Goal: Task Accomplishment & Management: Manage account settings

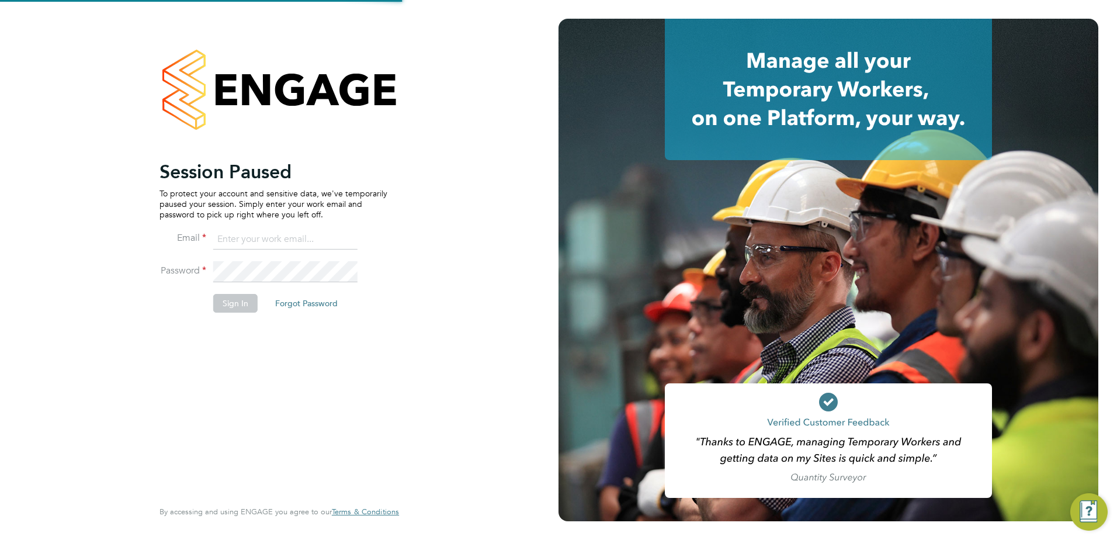
type input "fidel.hill@vistry.co.uk"
click at [238, 304] on button "Sign In" at bounding box center [235, 303] width 44 height 19
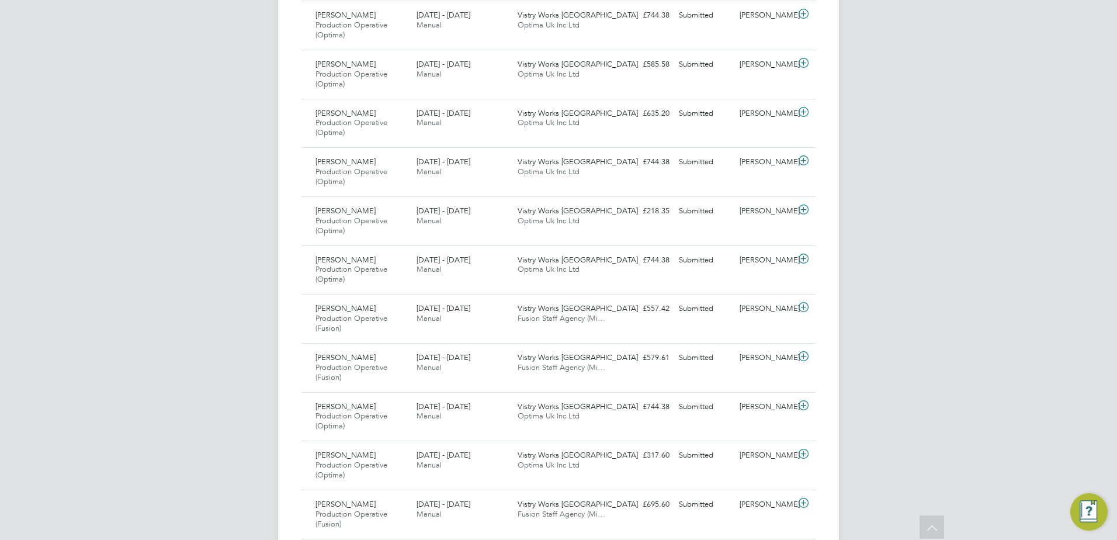
drag, startPoint x: 806, startPoint y: 306, endPoint x: 859, endPoint y: 304, distance: 52.6
click at [806, 306] on icon at bounding box center [804, 307] width 15 height 9
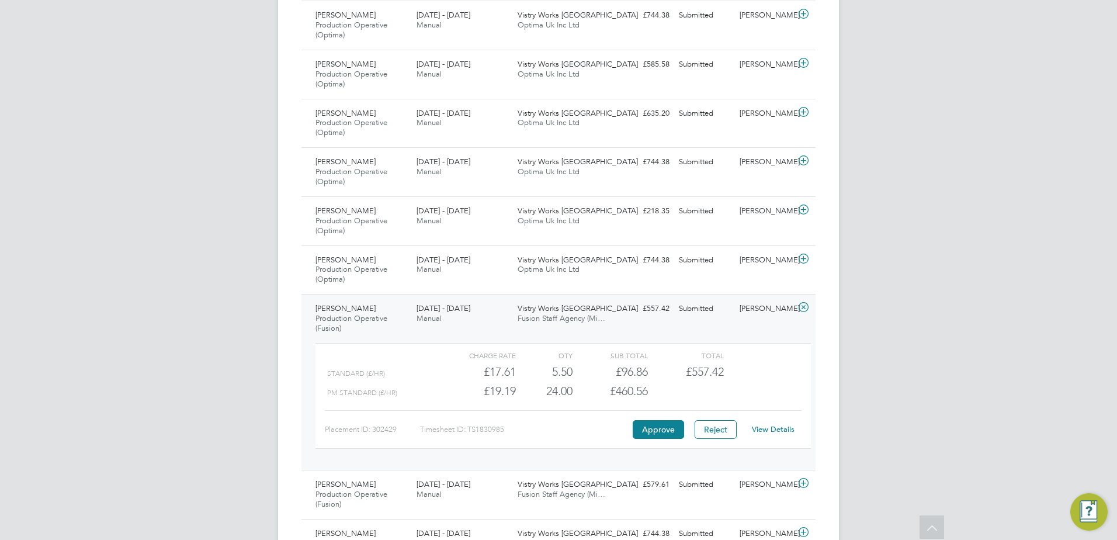
click at [913, 304] on div "FH Fidel Hill Notifications 20 Applications: Network Team Members Sites Workers…" at bounding box center [558, 368] width 1117 height 2022
click at [803, 305] on icon at bounding box center [804, 307] width 15 height 9
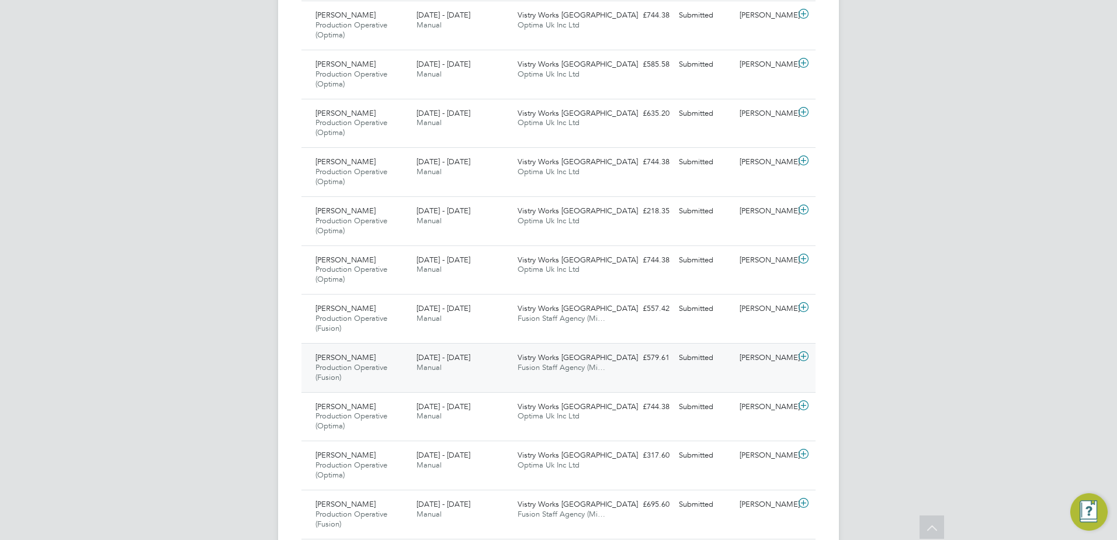
click at [801, 359] on icon at bounding box center [804, 356] width 15 height 9
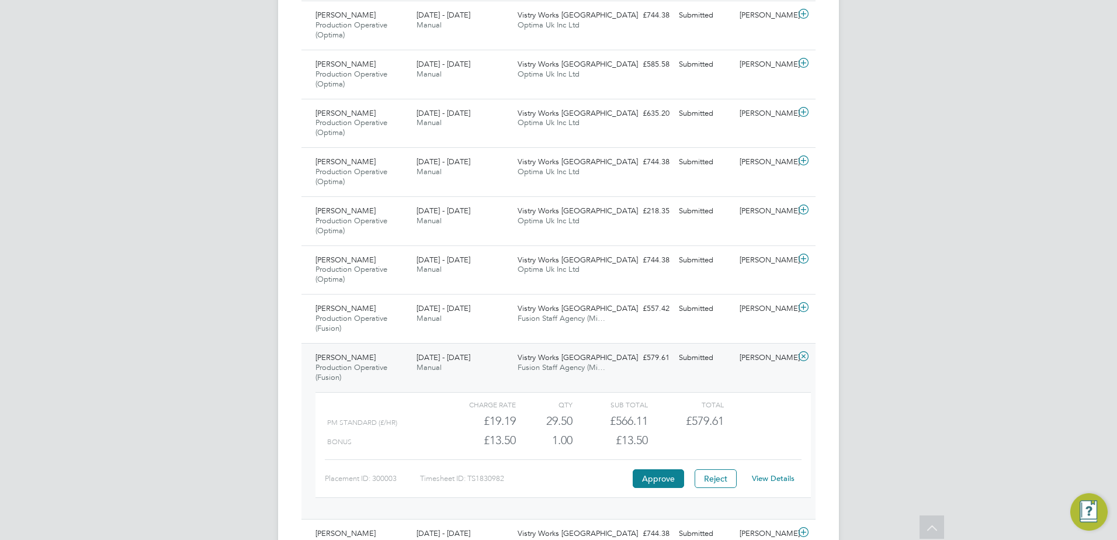
click at [998, 360] on div "FH Fidel Hill Notifications 20 Applications: Network Team Members Sites Workers…" at bounding box center [558, 368] width 1117 height 2022
click at [807, 357] on icon at bounding box center [804, 356] width 15 height 9
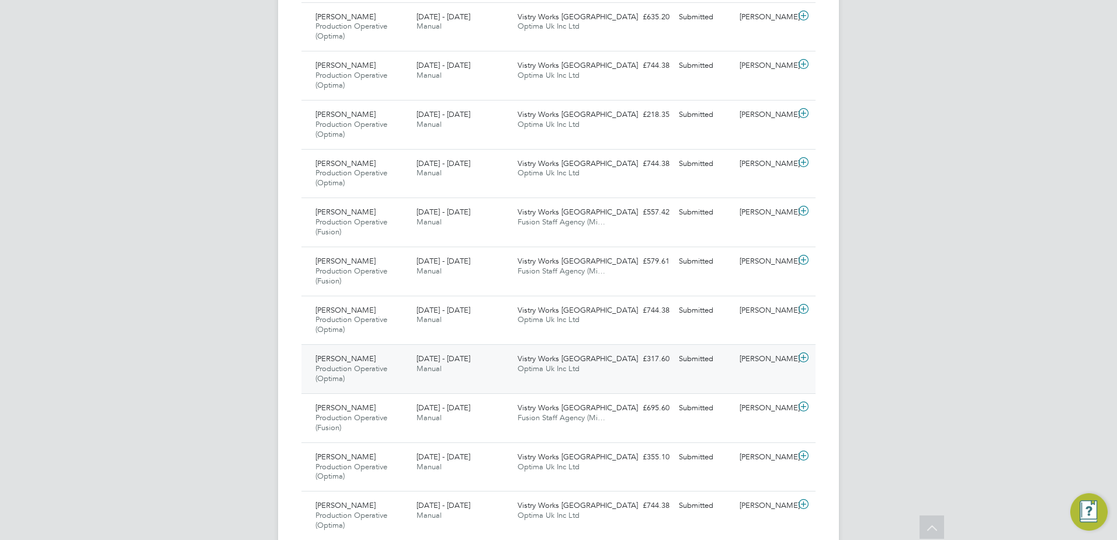
scroll to position [760, 0]
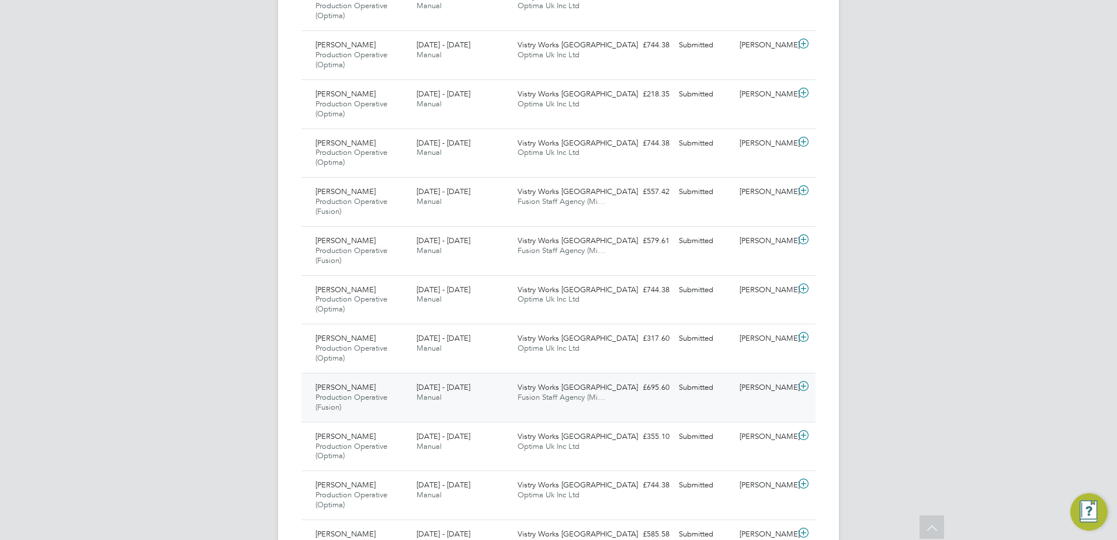
click at [801, 388] on icon at bounding box center [804, 386] width 15 height 9
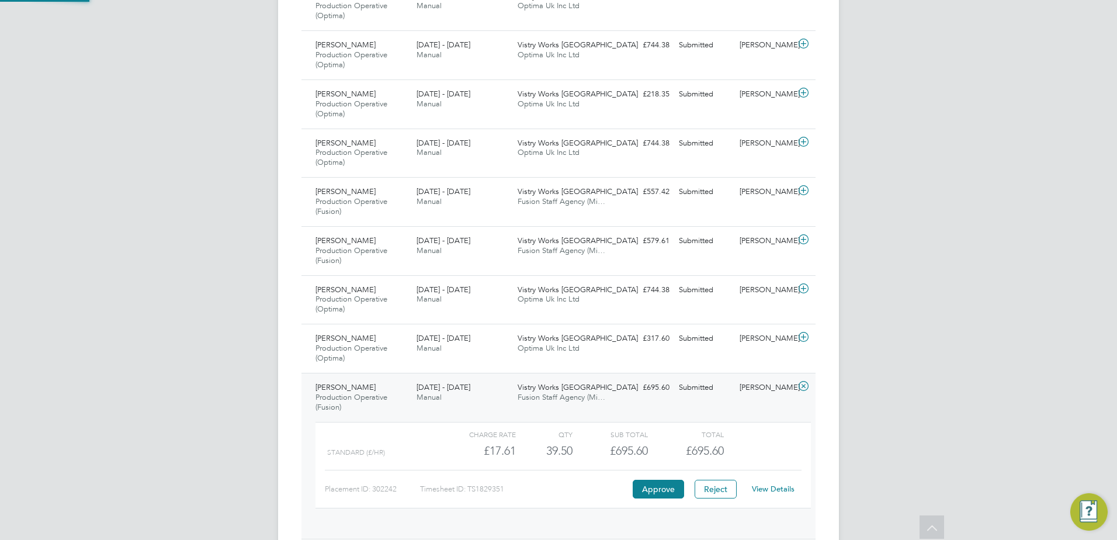
scroll to position [20, 114]
click at [801, 388] on icon at bounding box center [804, 386] width 15 height 9
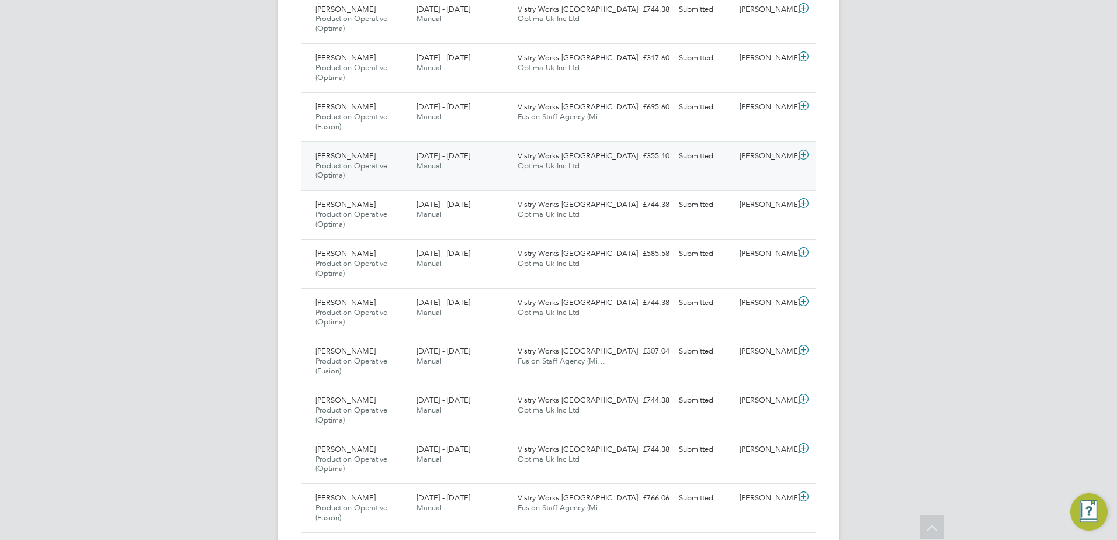
scroll to position [1052, 0]
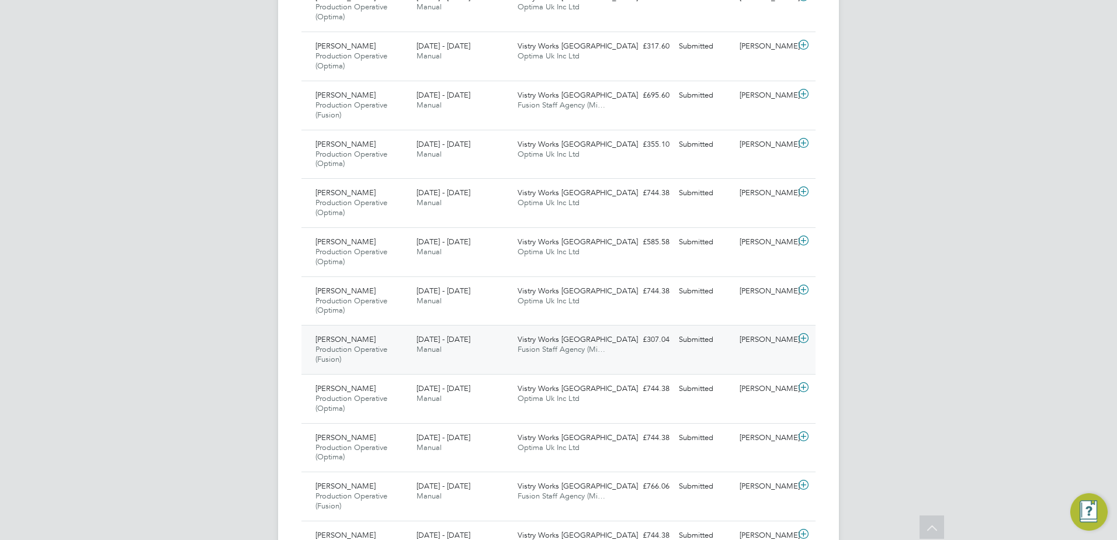
click at [801, 340] on icon at bounding box center [804, 338] width 15 height 9
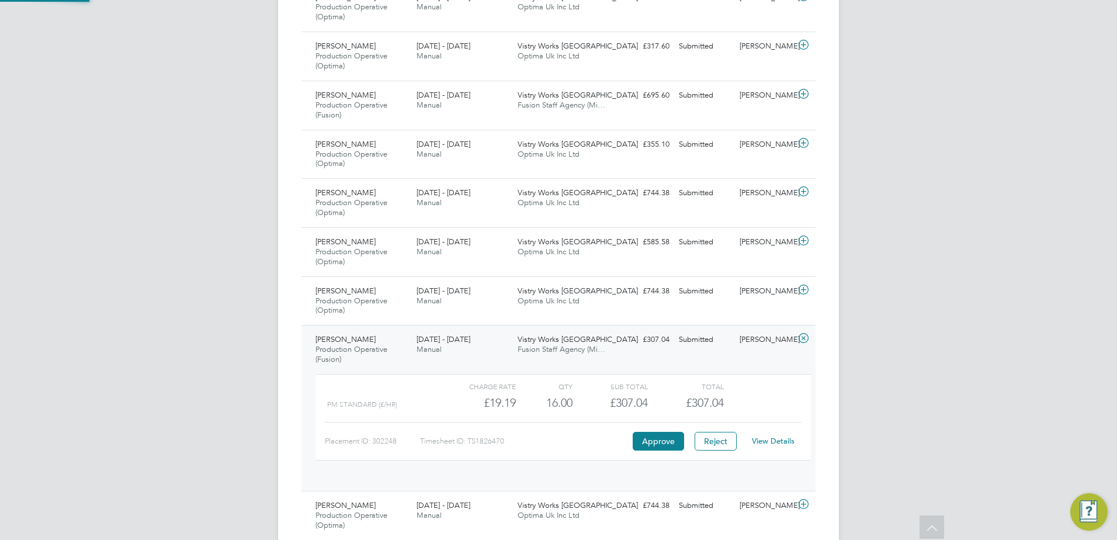
scroll to position [20, 114]
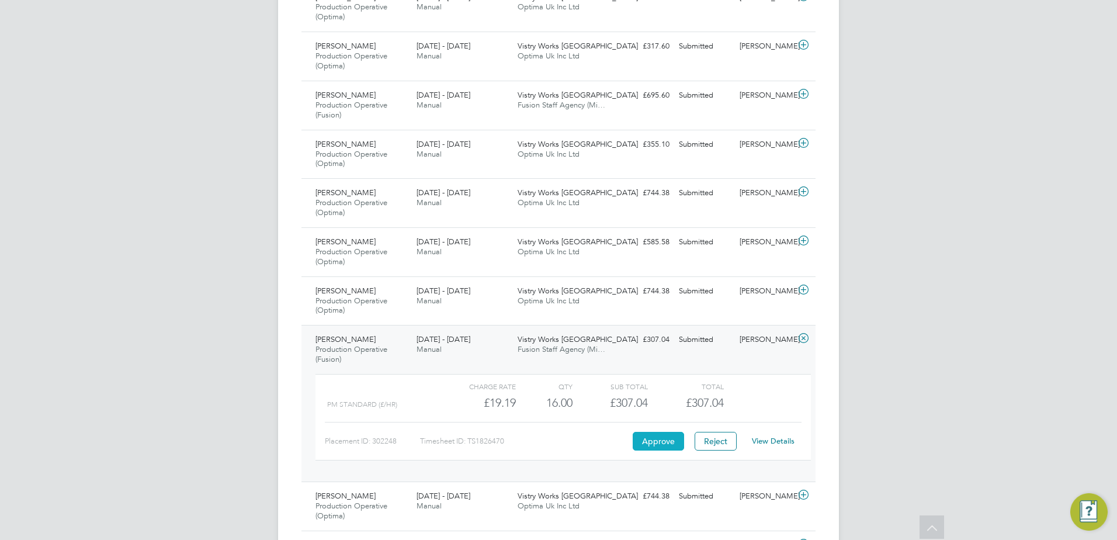
click at [664, 440] on button "Approve" at bounding box center [658, 441] width 51 height 19
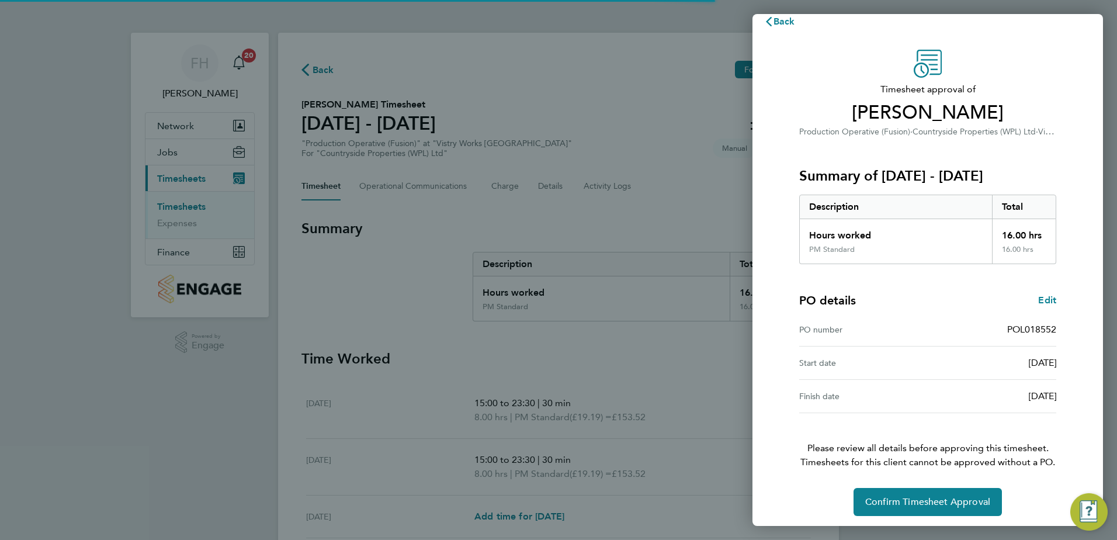
scroll to position [20, 0]
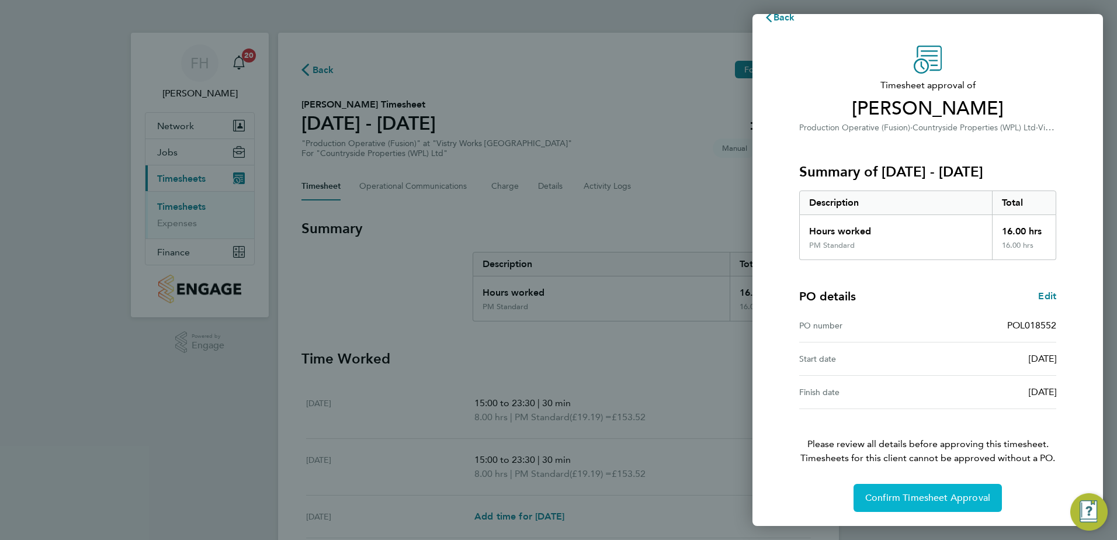
click at [922, 503] on span "Confirm Timesheet Approval" at bounding box center [928, 498] width 125 height 12
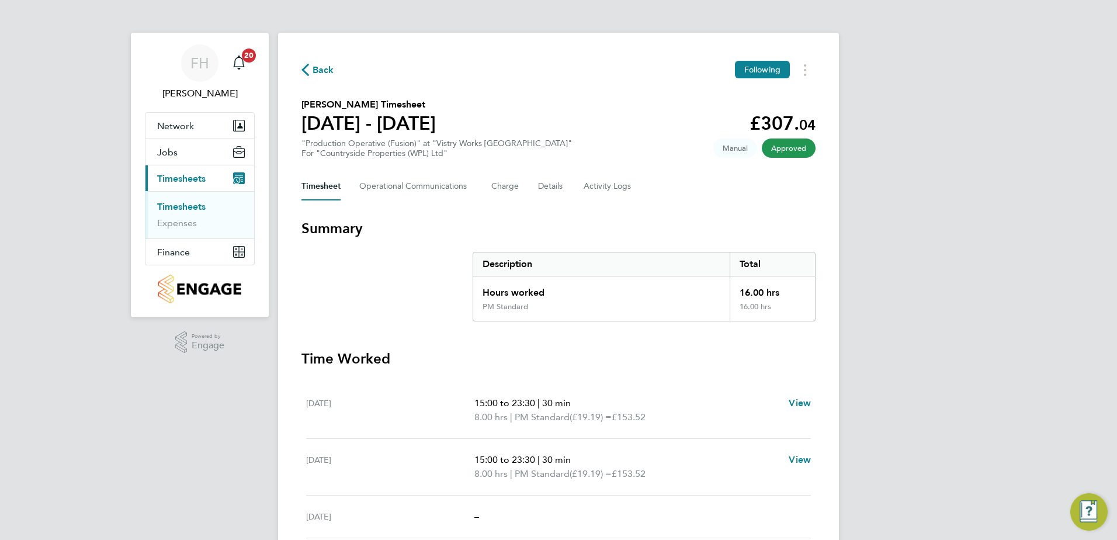
click at [322, 68] on span "Back" at bounding box center [324, 70] width 22 height 14
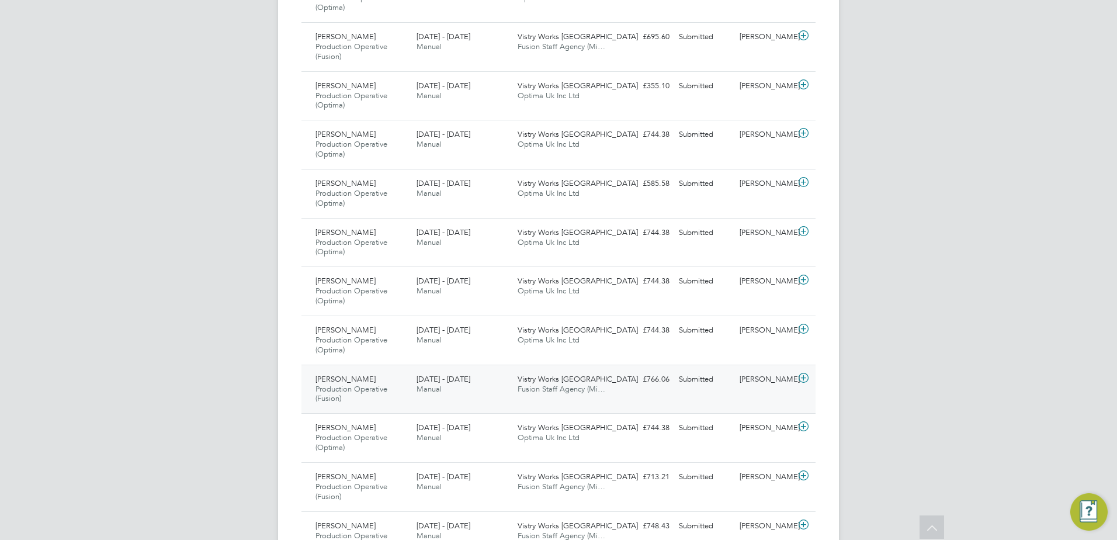
click at [804, 375] on icon at bounding box center [804, 377] width 15 height 9
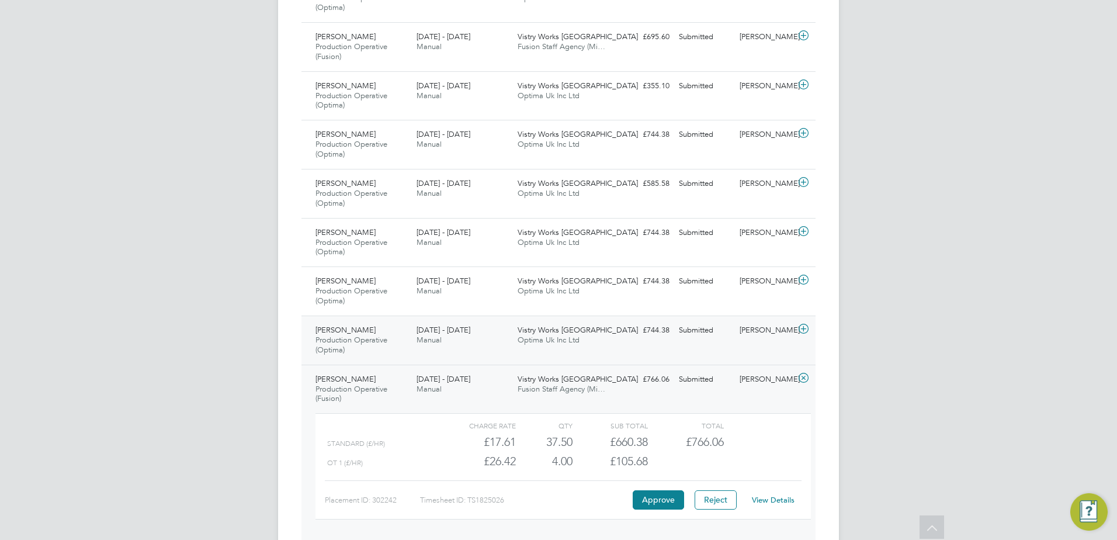
drag, startPoint x: 631, startPoint y: 311, endPoint x: 672, endPoint y: 326, distance: 44.2
click at [689, 319] on div "WORKER / ROLE WORKER / PERIOD PERIOD / TYPE SITE / VENDOR TOTAL TOTAL / STATUS …" at bounding box center [559, 17] width 514 height 1633
click at [661, 499] on button "Approve" at bounding box center [658, 499] width 51 height 19
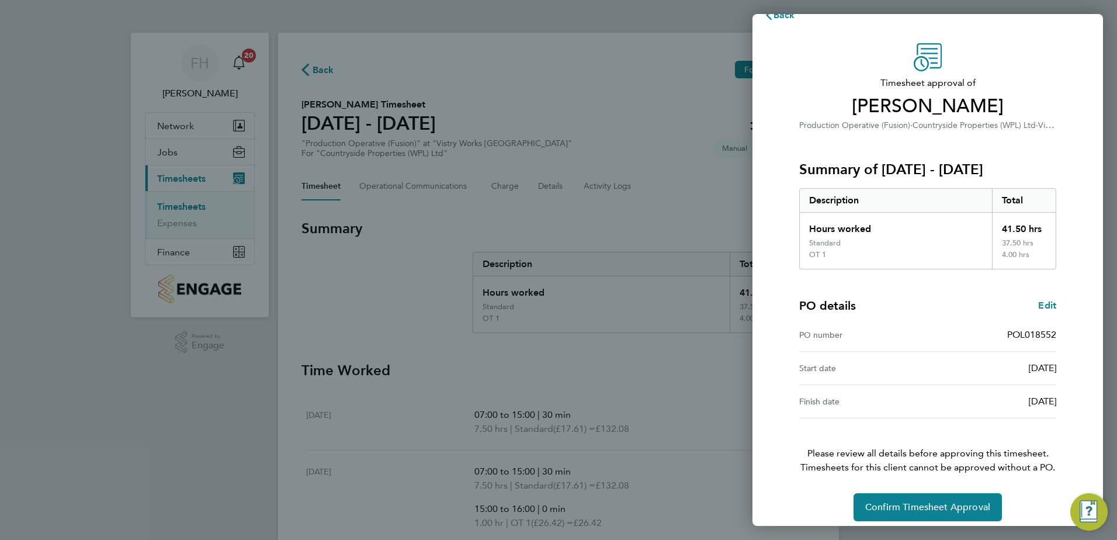
scroll to position [32, 0]
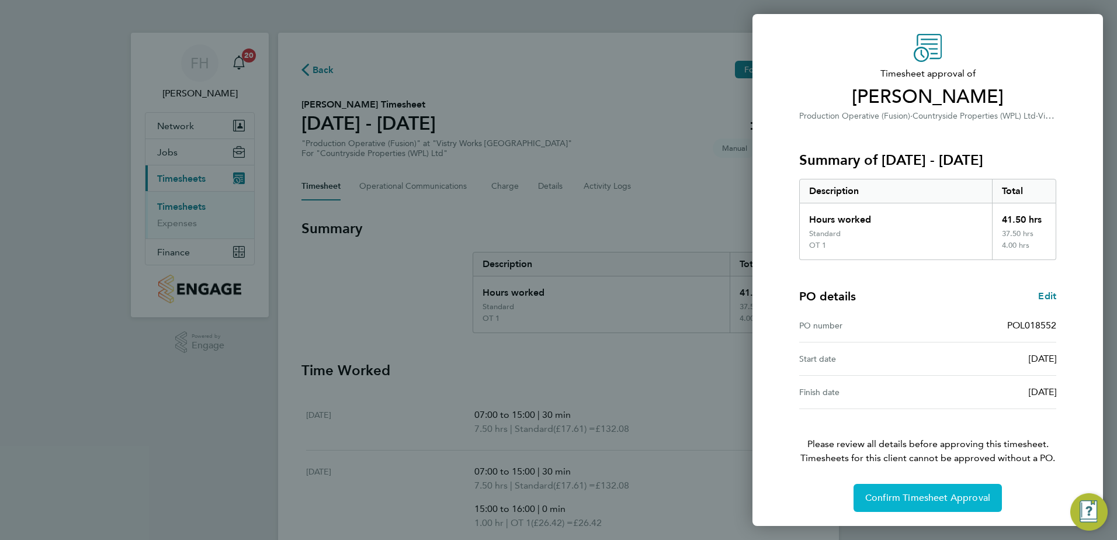
click at [960, 497] on span "Confirm Timesheet Approval" at bounding box center [928, 498] width 125 height 12
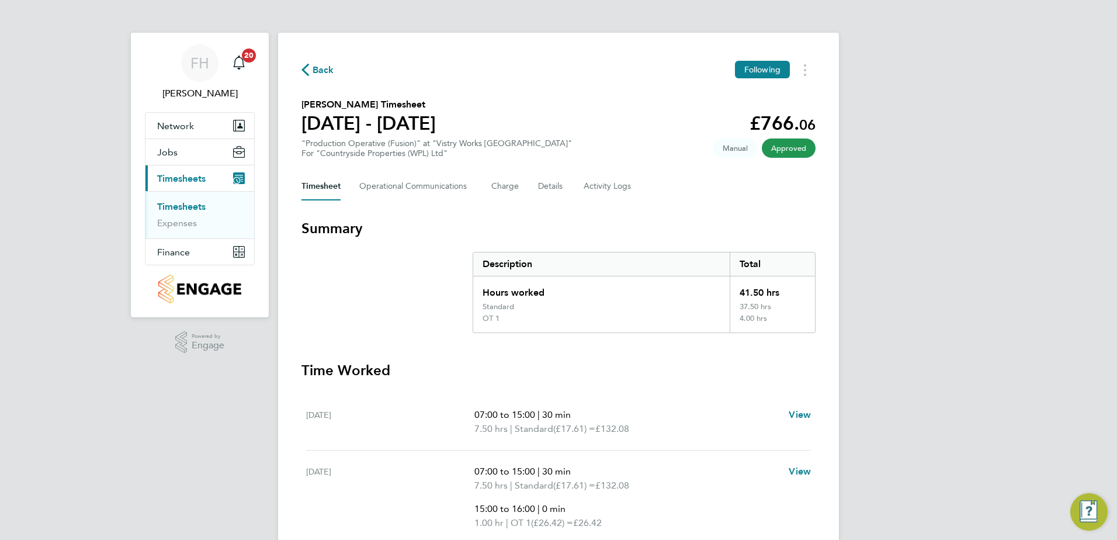
click at [314, 71] on span "Back" at bounding box center [324, 70] width 22 height 14
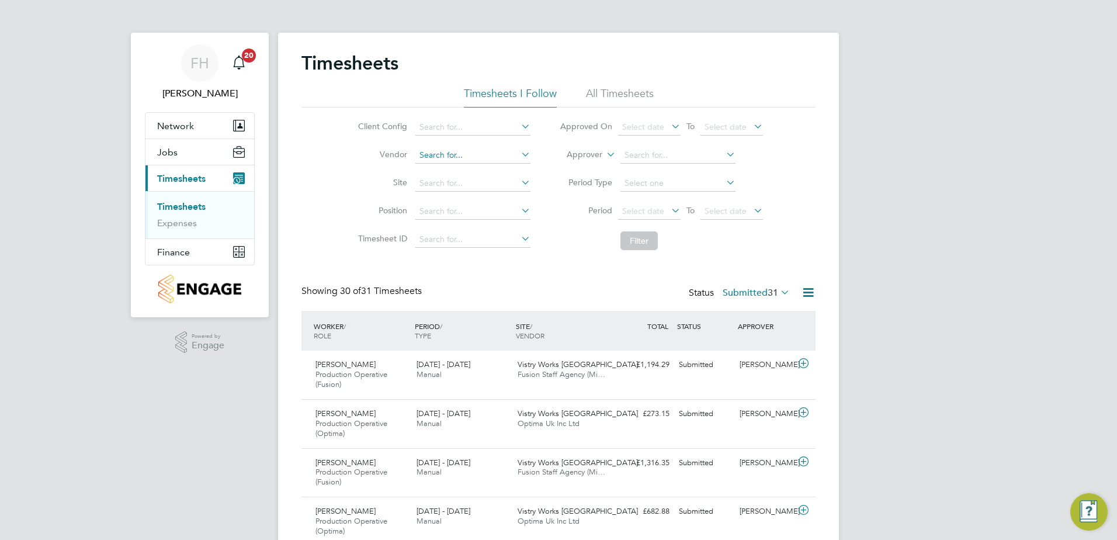
click at [476, 148] on input at bounding box center [473, 155] width 115 height 16
click at [486, 174] on li "Fusion Staff Agency (Midlands) Limited" at bounding box center [491, 171] width 154 height 16
type input "Fusion Staff Agency (Midlands) Limited"
click at [632, 244] on button "Filter" at bounding box center [639, 240] width 37 height 19
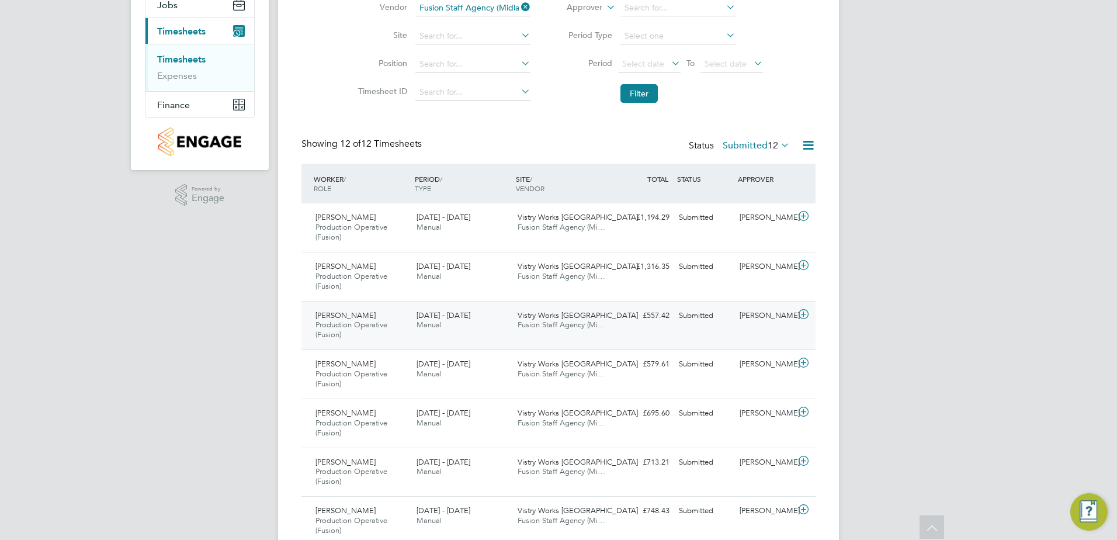
click at [794, 315] on div "[PERSON_NAME]" at bounding box center [765, 315] width 61 height 19
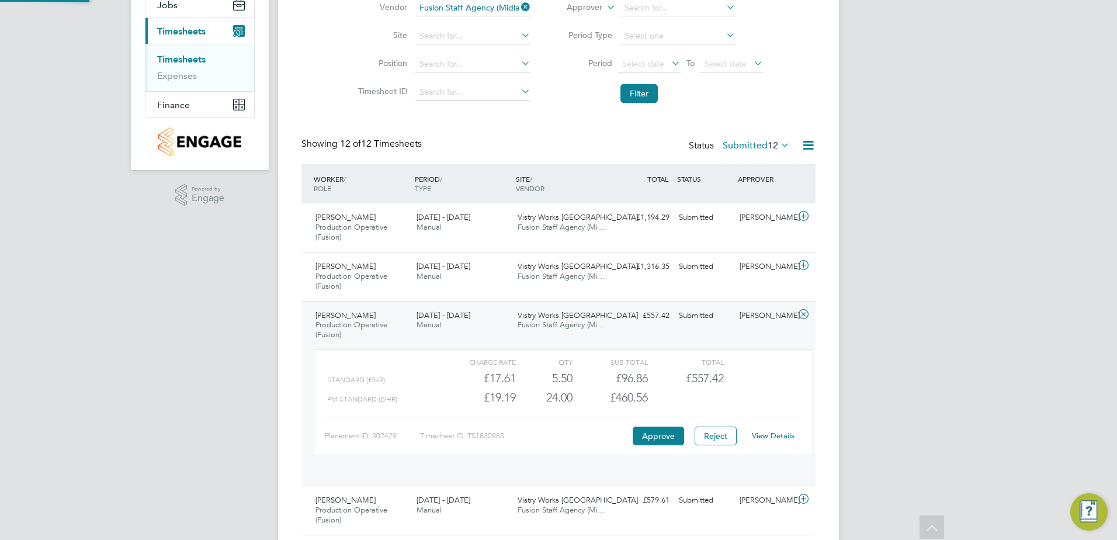
click at [799, 314] on icon at bounding box center [804, 314] width 15 height 9
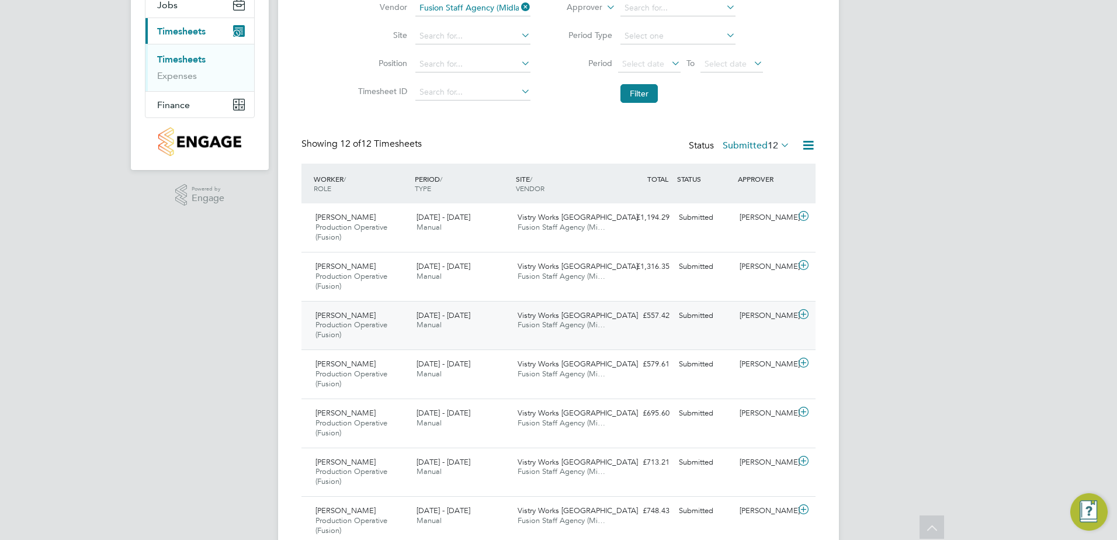
click at [803, 314] on icon at bounding box center [804, 314] width 15 height 9
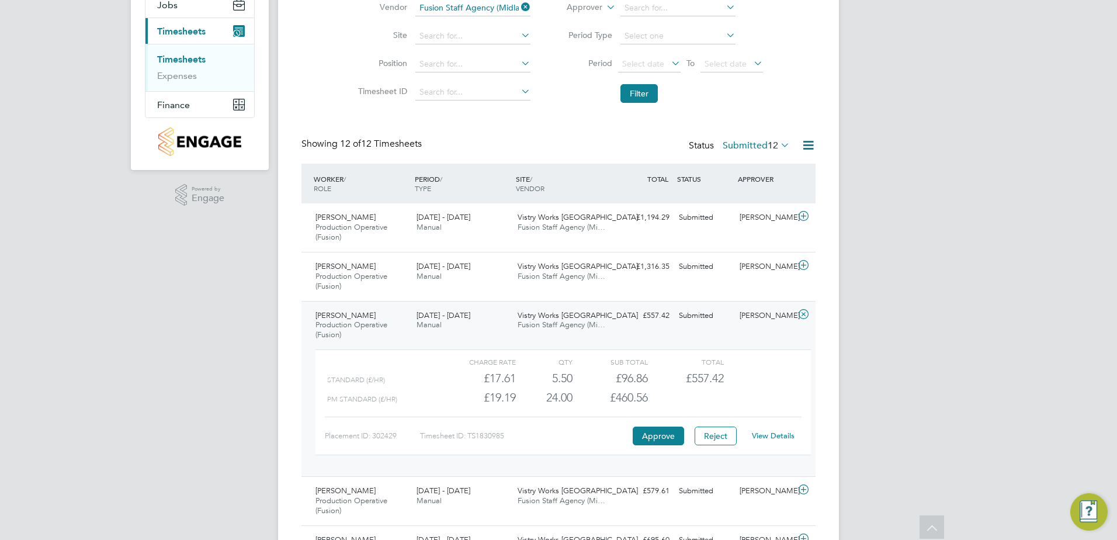
click at [802, 313] on icon at bounding box center [804, 314] width 15 height 9
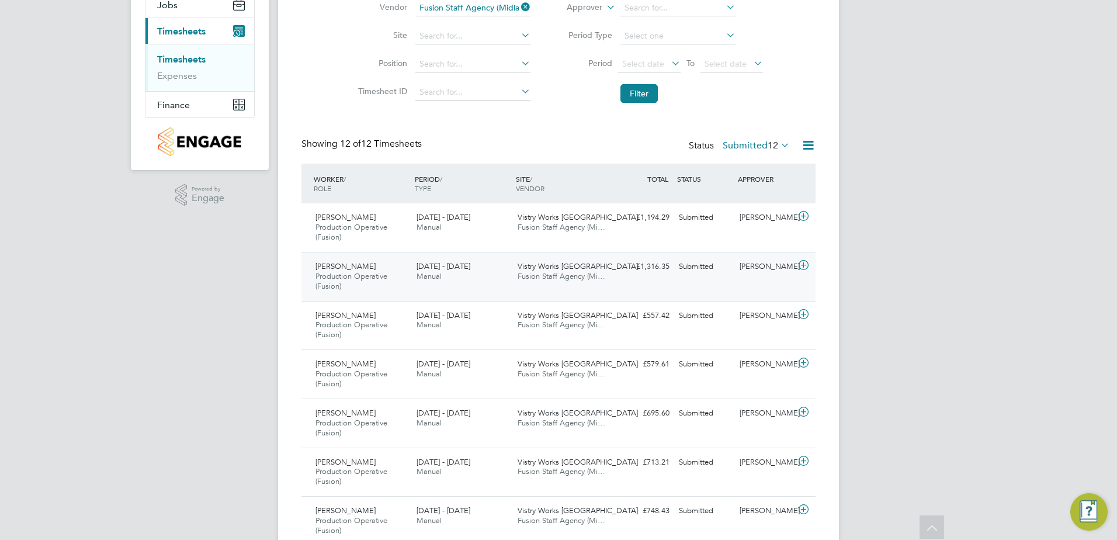
click at [805, 265] on icon at bounding box center [804, 265] width 15 height 9
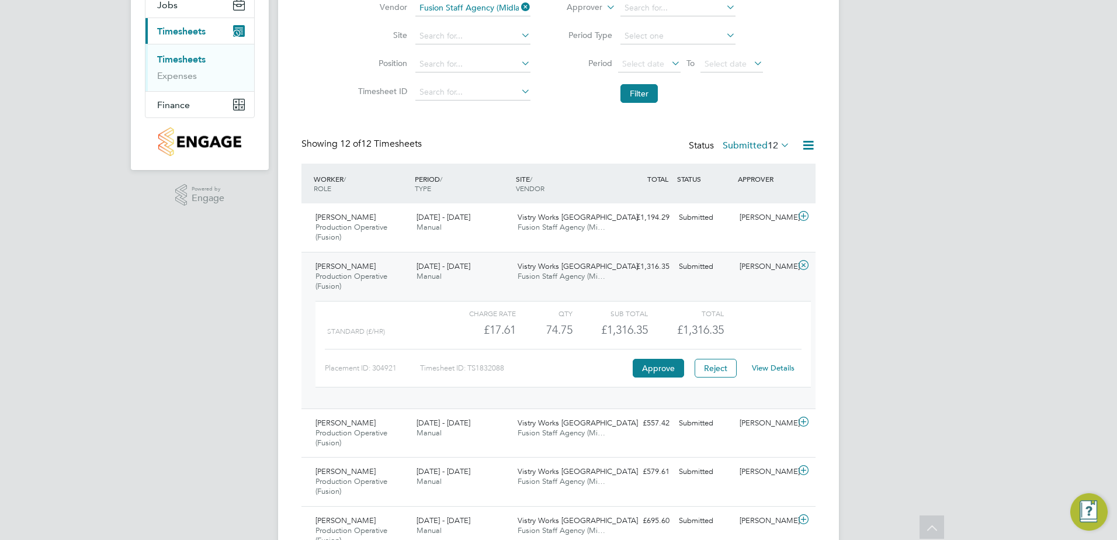
click at [805, 265] on icon at bounding box center [804, 265] width 15 height 9
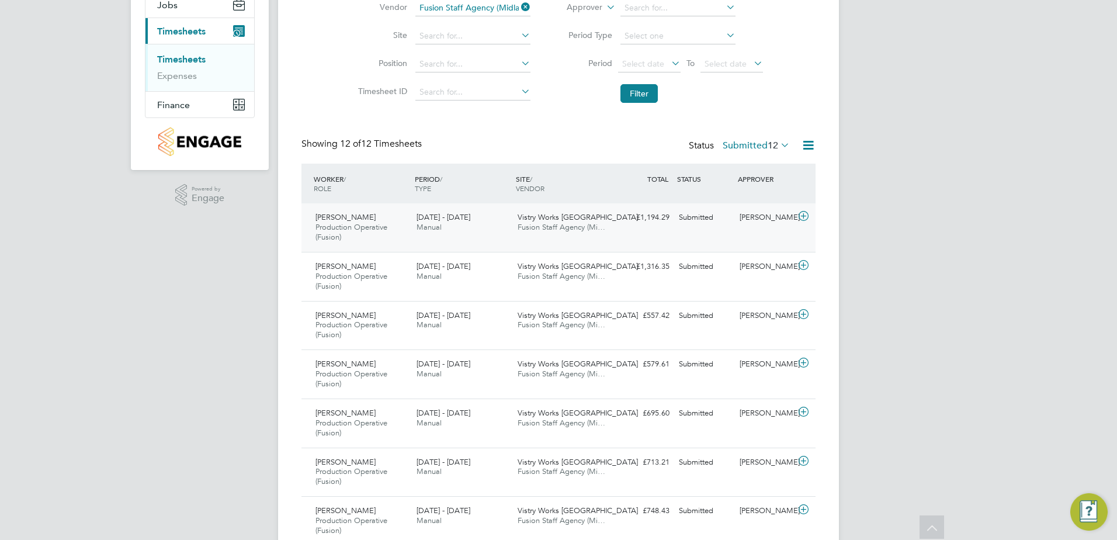
click at [804, 215] on icon at bounding box center [804, 216] width 15 height 9
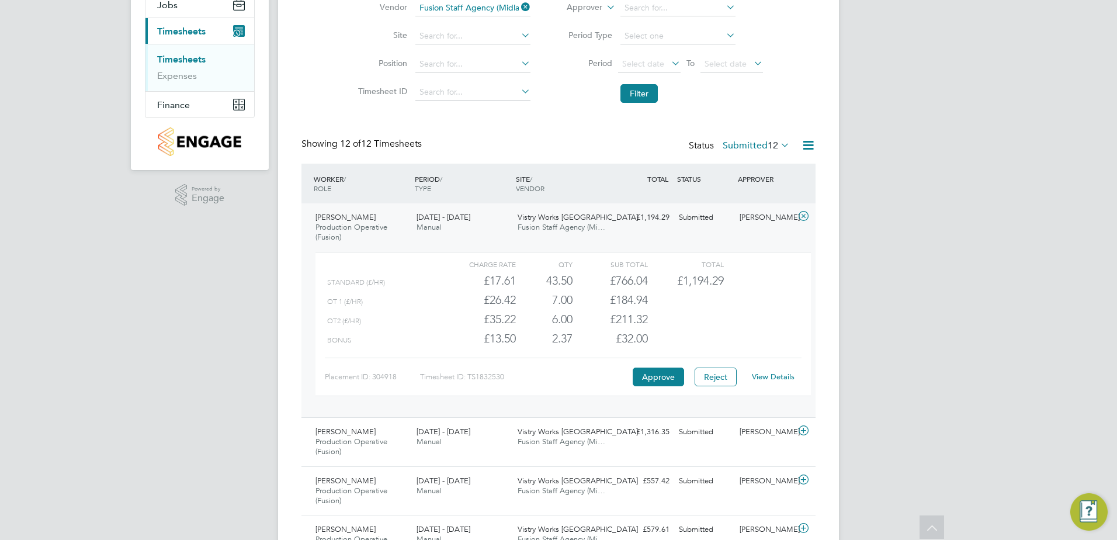
click at [804, 215] on icon at bounding box center [804, 216] width 15 height 9
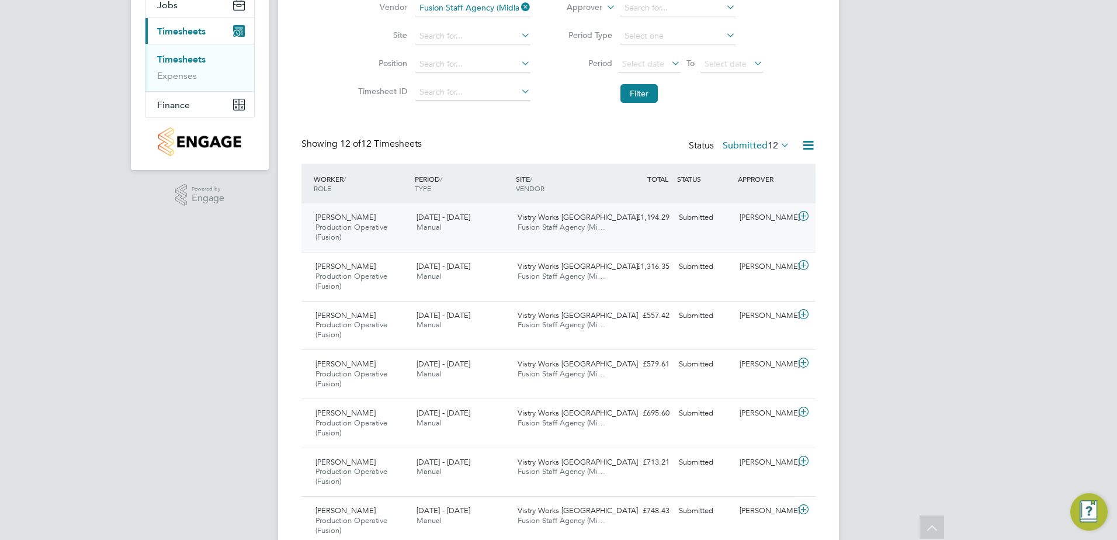
click at [804, 215] on icon at bounding box center [804, 216] width 15 height 9
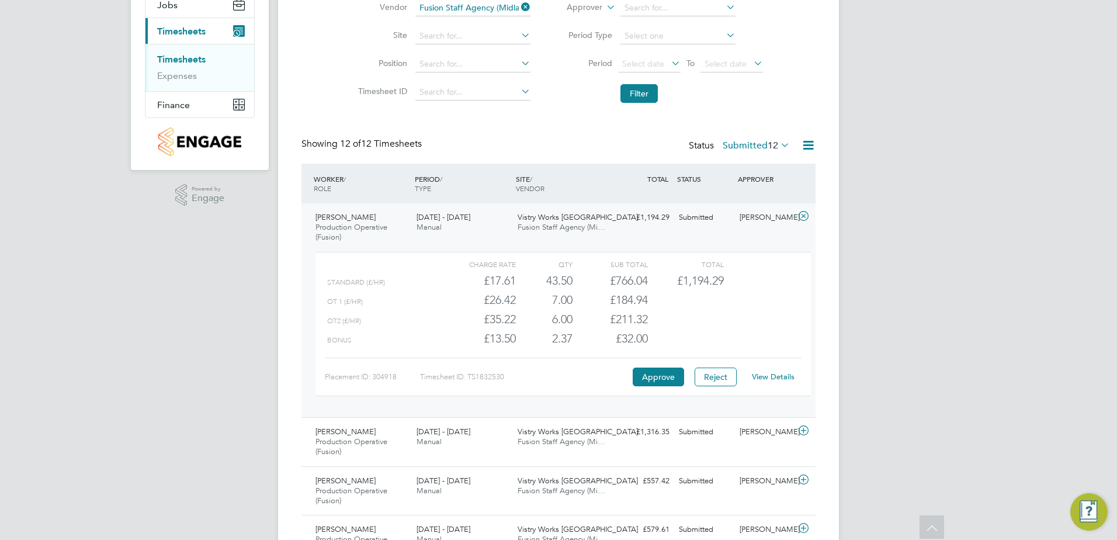
click at [804, 215] on icon at bounding box center [804, 216] width 15 height 9
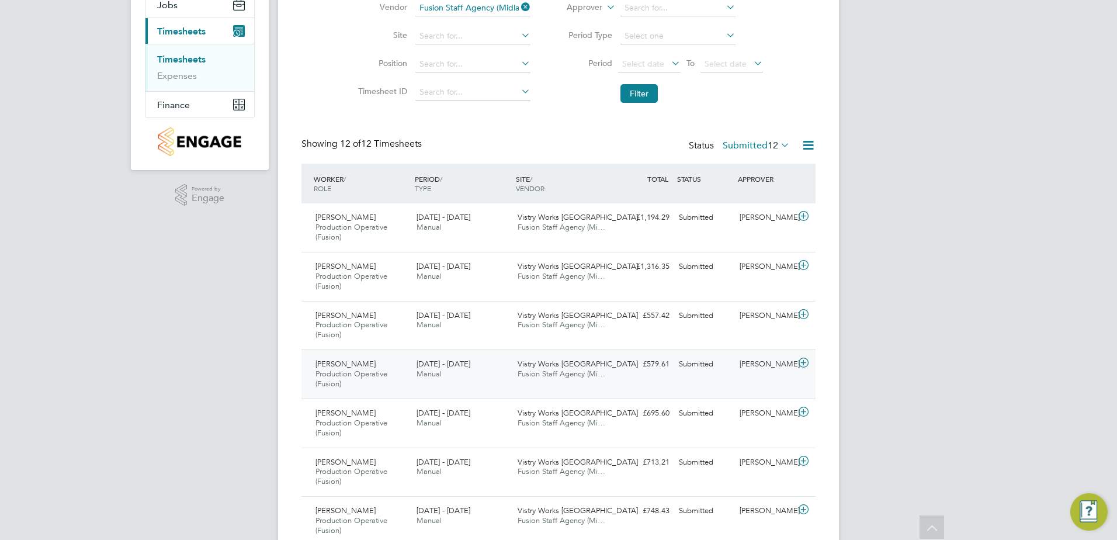
click at [806, 362] on icon at bounding box center [804, 362] width 15 height 9
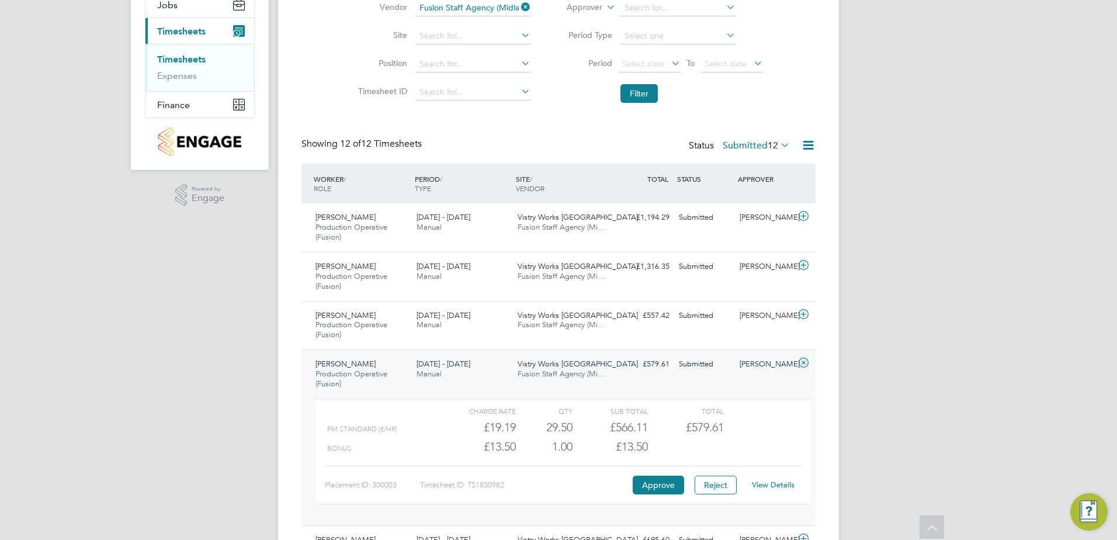
click at [806, 362] on icon at bounding box center [804, 362] width 15 height 9
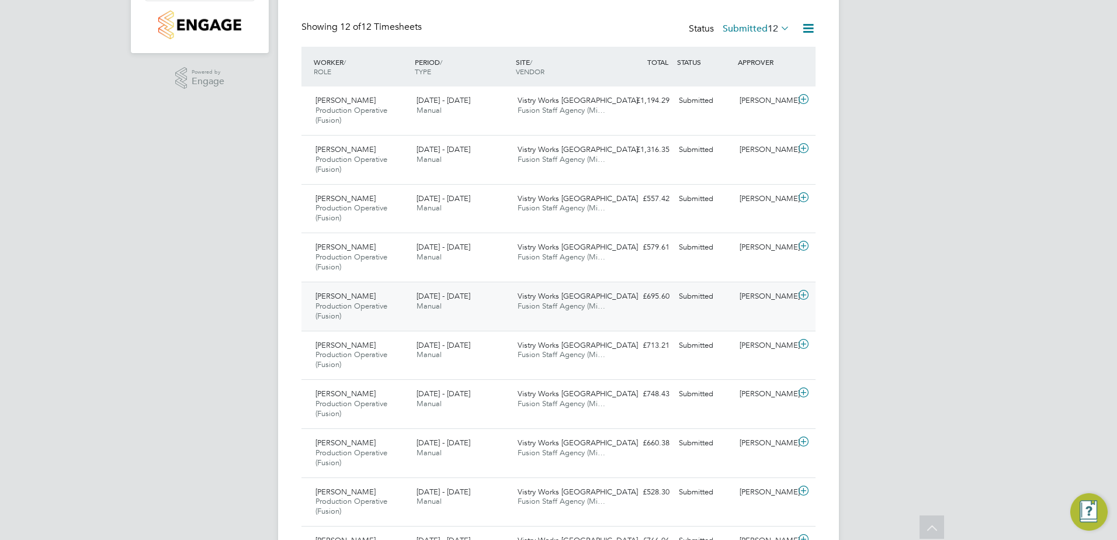
click at [804, 296] on icon at bounding box center [804, 294] width 15 height 9
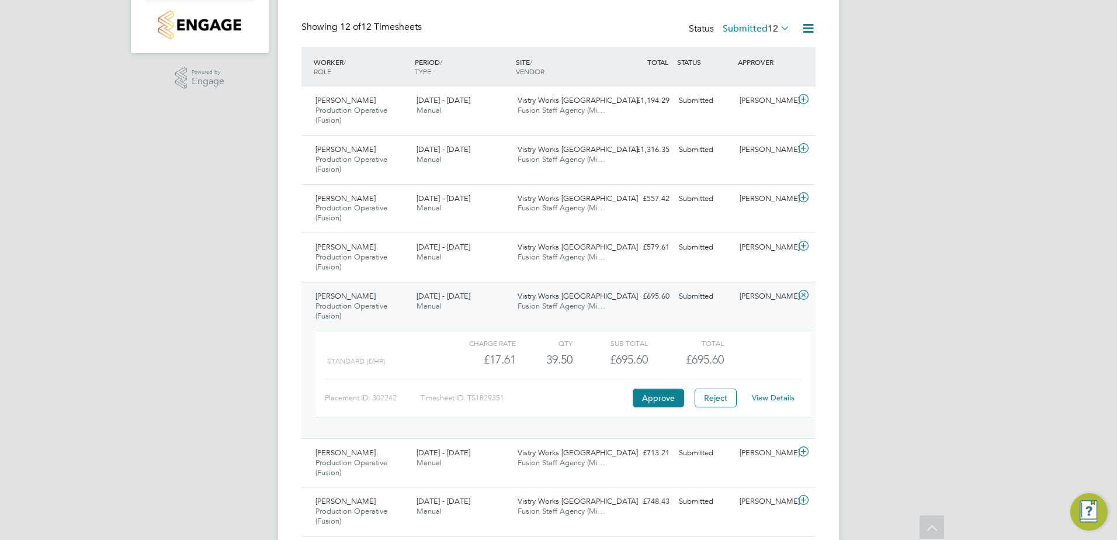
click at [804, 296] on icon at bounding box center [804, 294] width 15 height 9
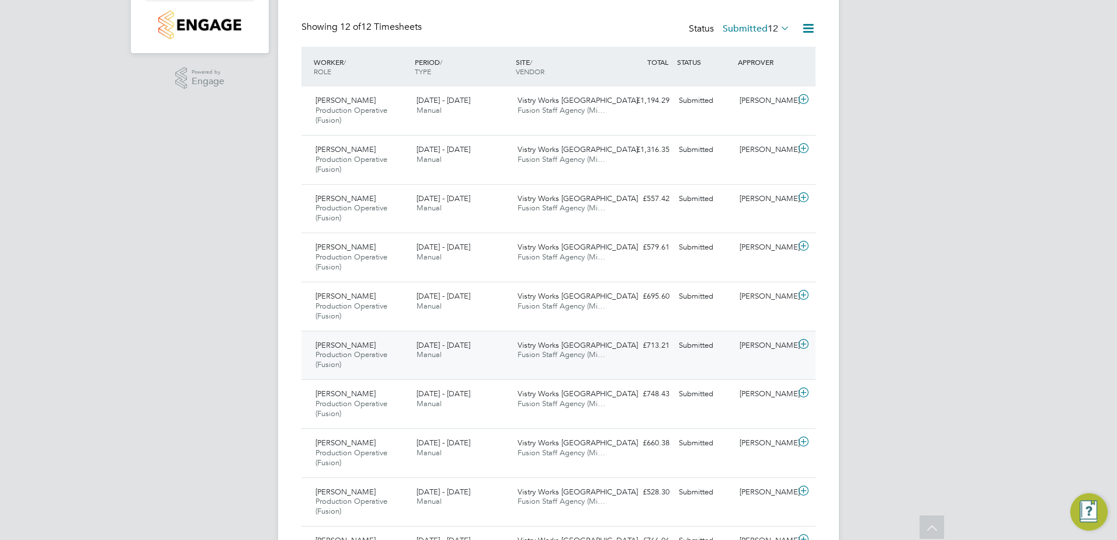
click at [807, 344] on icon at bounding box center [804, 344] width 15 height 9
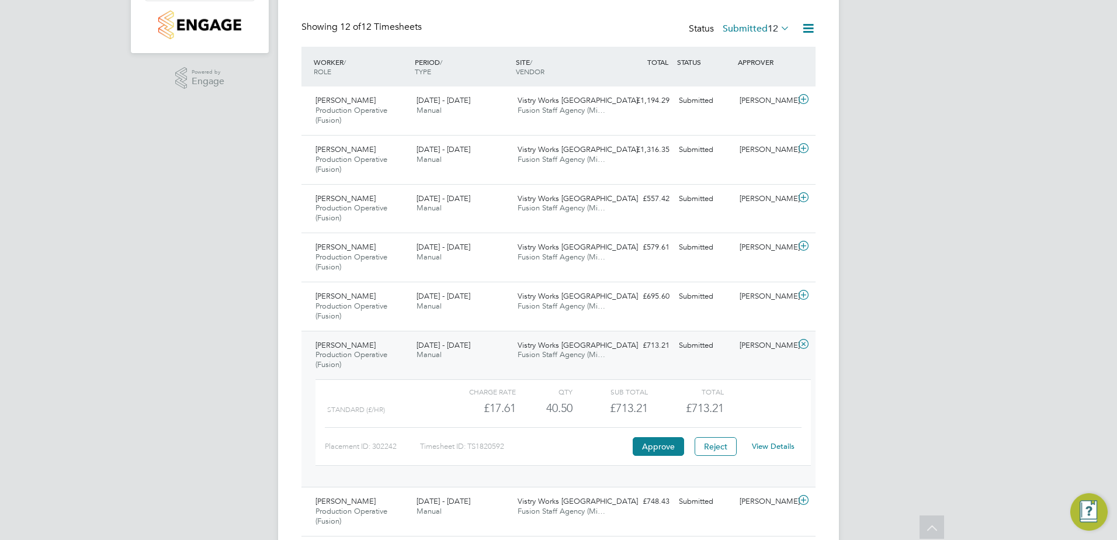
click at [807, 344] on icon at bounding box center [804, 344] width 15 height 9
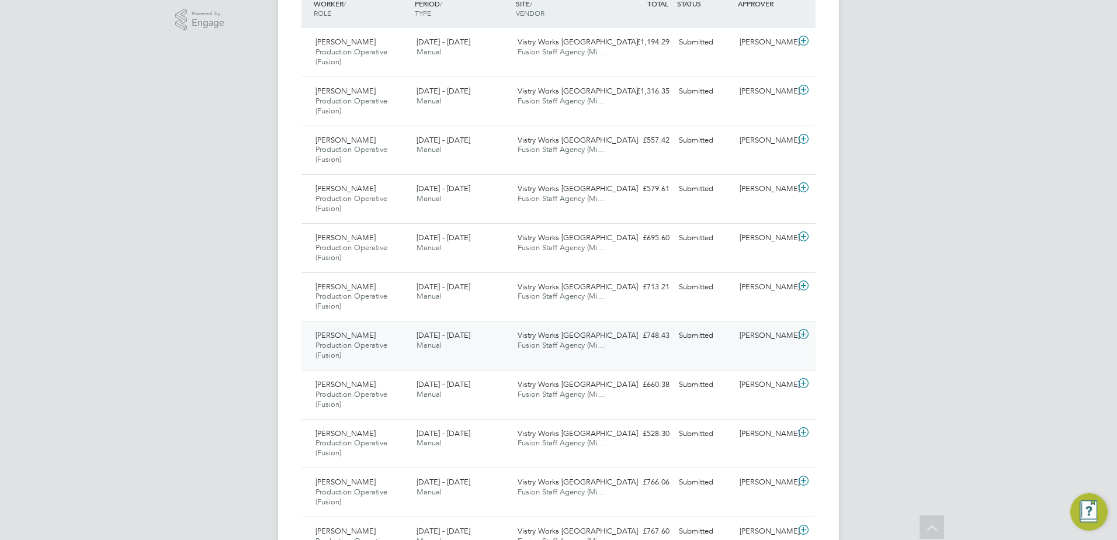
click at [803, 335] on icon at bounding box center [804, 334] width 15 height 9
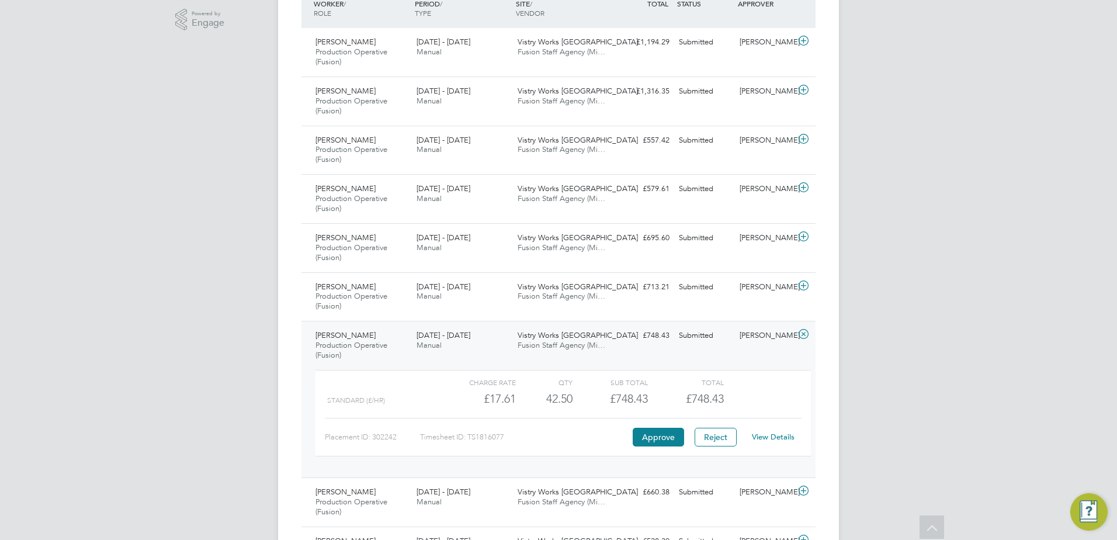
click at [803, 335] on icon at bounding box center [804, 334] width 15 height 9
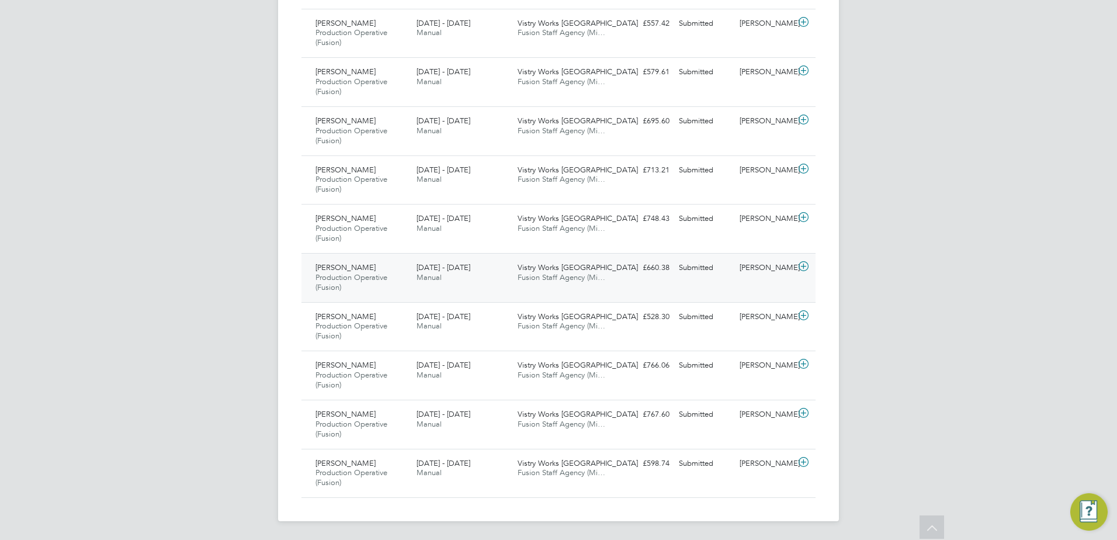
click at [805, 264] on icon at bounding box center [804, 266] width 15 height 9
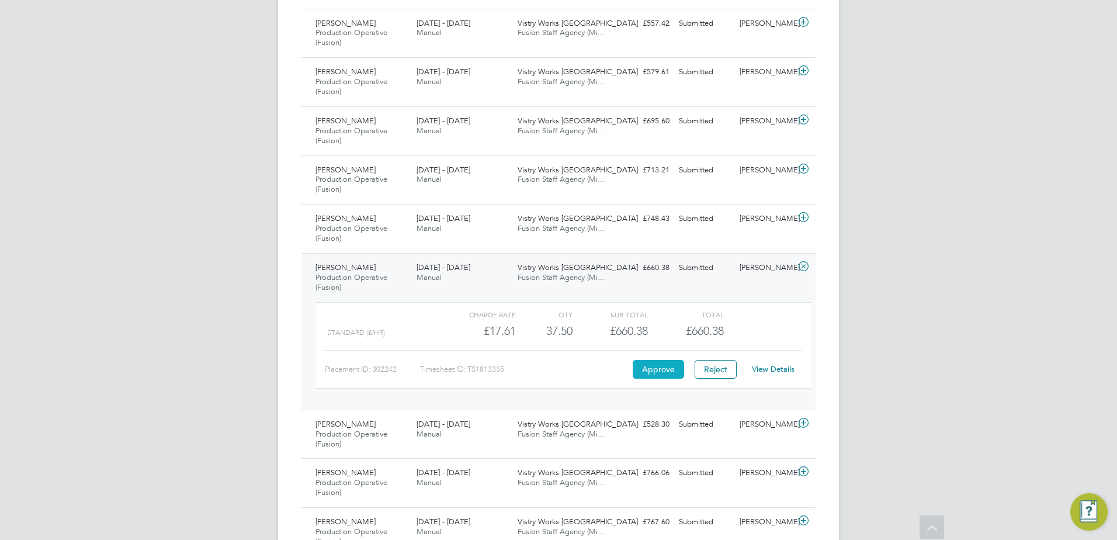
click at [658, 369] on button "Approve" at bounding box center [658, 369] width 51 height 19
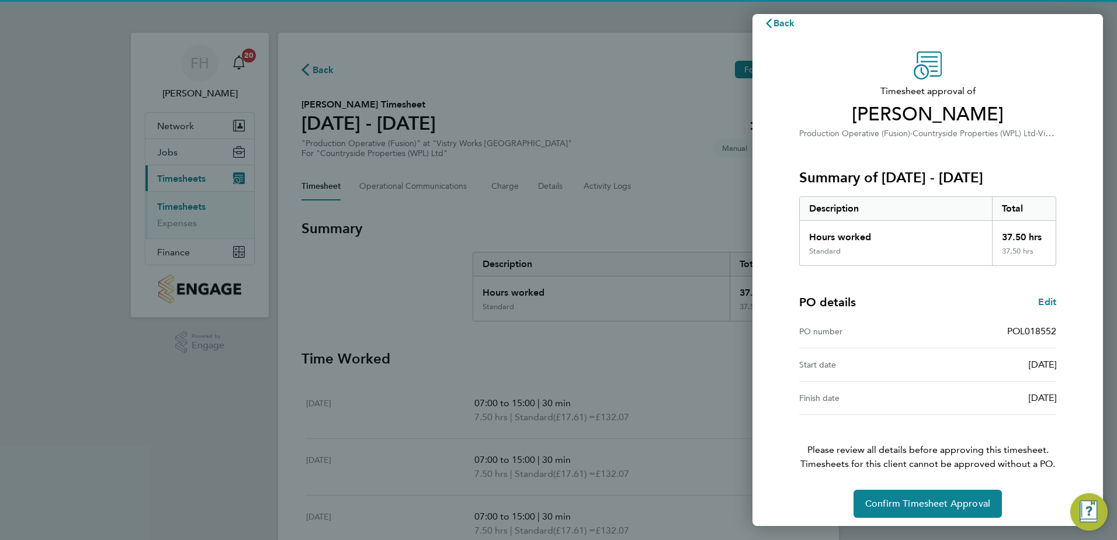
scroll to position [20, 0]
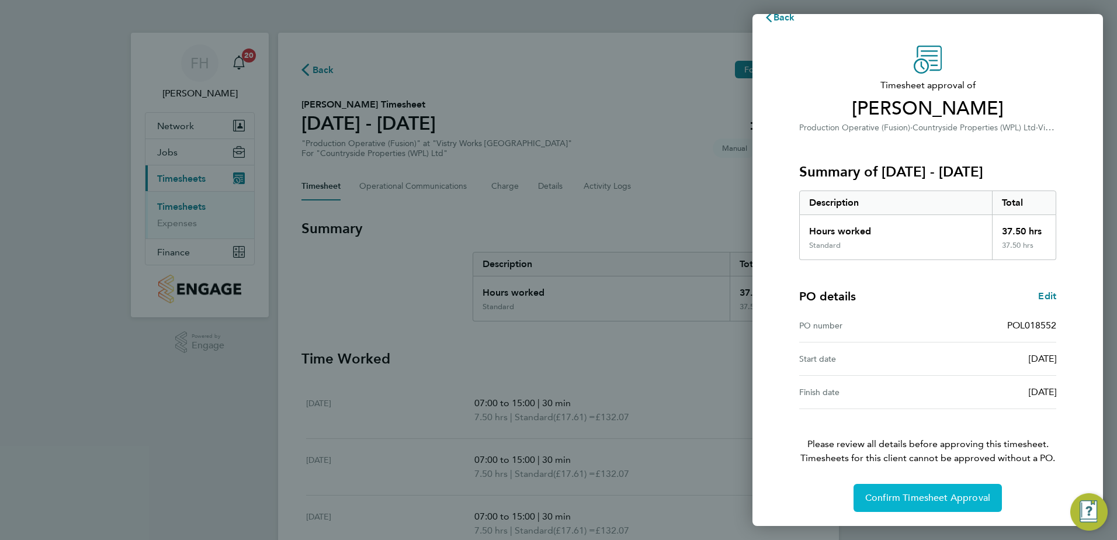
click at [968, 497] on span "Confirm Timesheet Approval" at bounding box center [928, 498] width 125 height 12
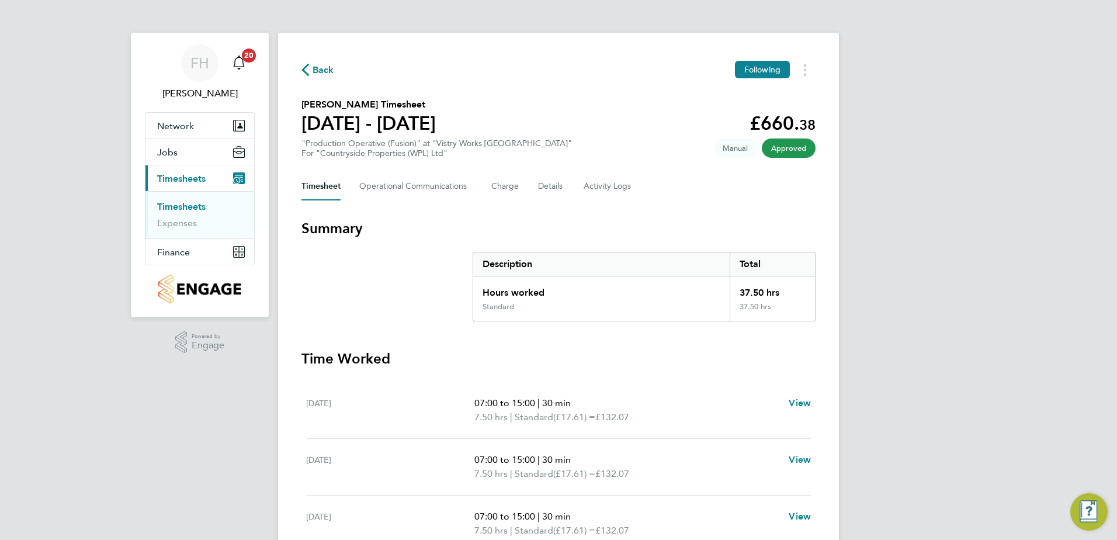
click at [314, 74] on span "Back" at bounding box center [324, 70] width 22 height 14
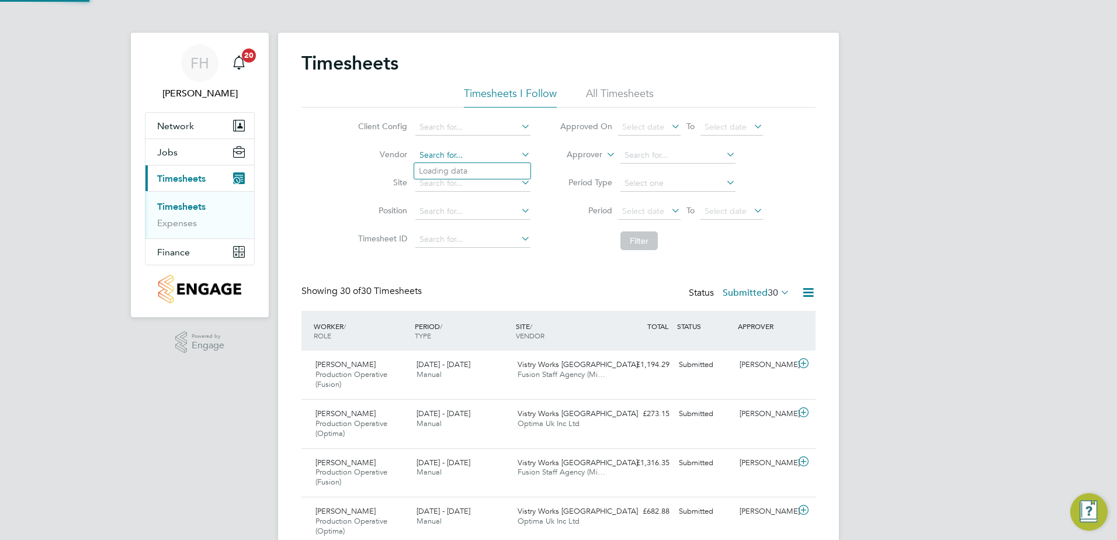
click at [477, 158] on input at bounding box center [473, 155] width 115 height 16
click at [480, 169] on li "Fusion Staff Agency (Midlands) Limited" at bounding box center [491, 171] width 154 height 16
type input "Fusion Staff Agency (Midlands) Limited"
click at [647, 236] on button "Filter" at bounding box center [639, 240] width 37 height 19
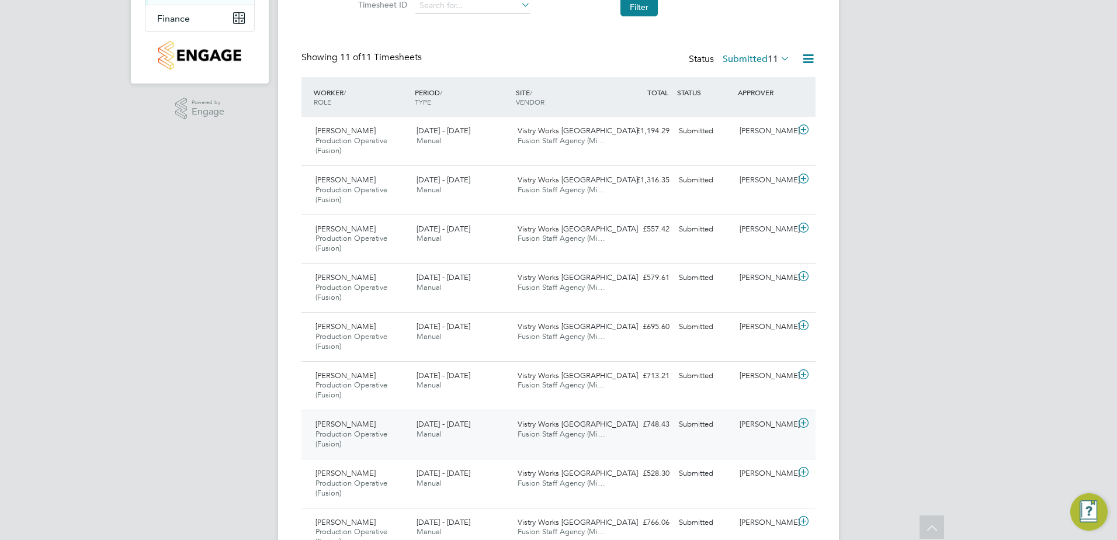
click at [807, 424] on icon at bounding box center [804, 422] width 15 height 9
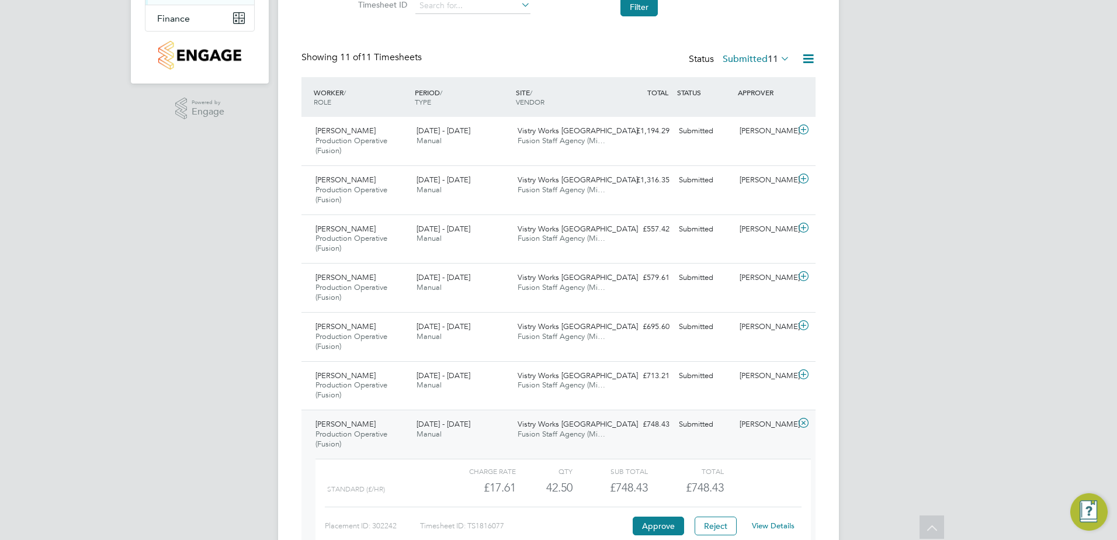
click at [807, 424] on icon at bounding box center [804, 422] width 15 height 9
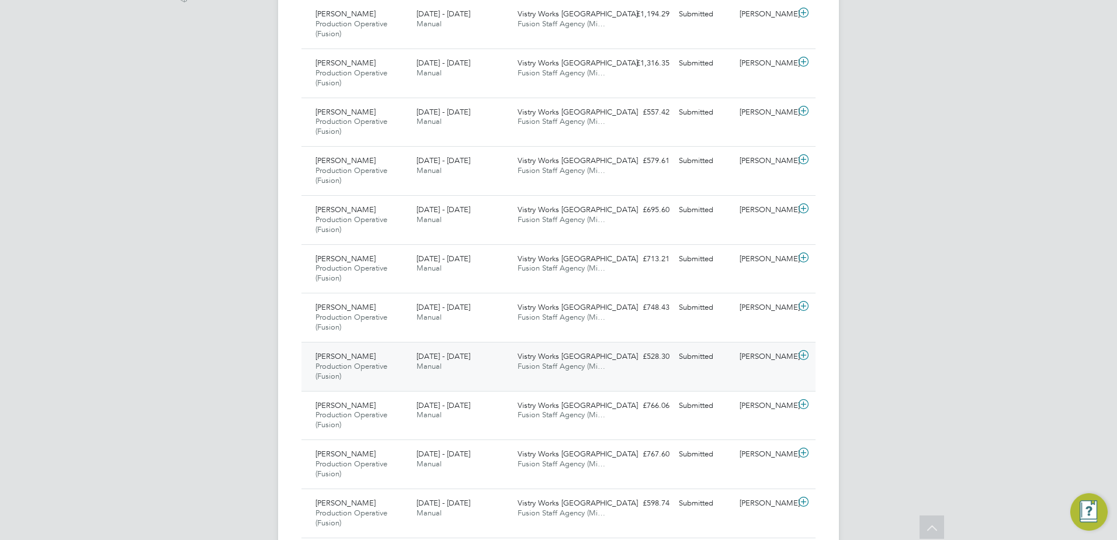
click at [804, 352] on icon at bounding box center [804, 355] width 15 height 9
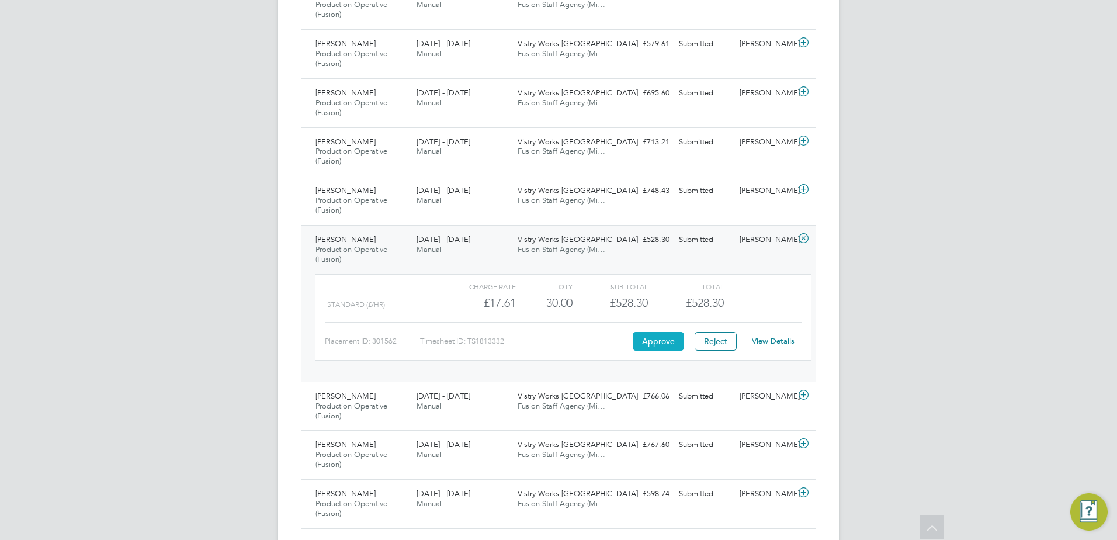
click at [666, 344] on button "Approve" at bounding box center [658, 341] width 51 height 19
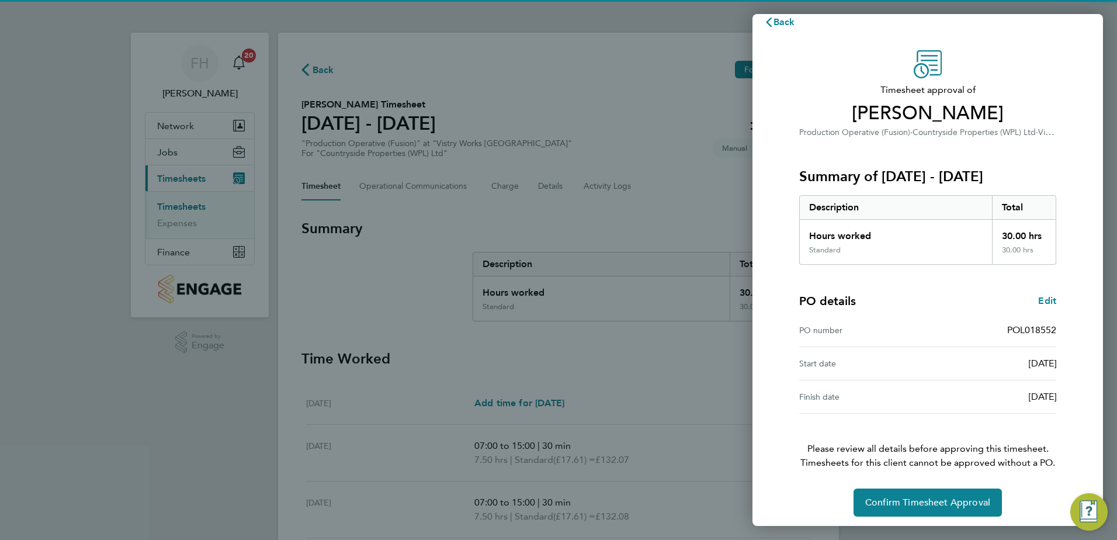
scroll to position [20, 0]
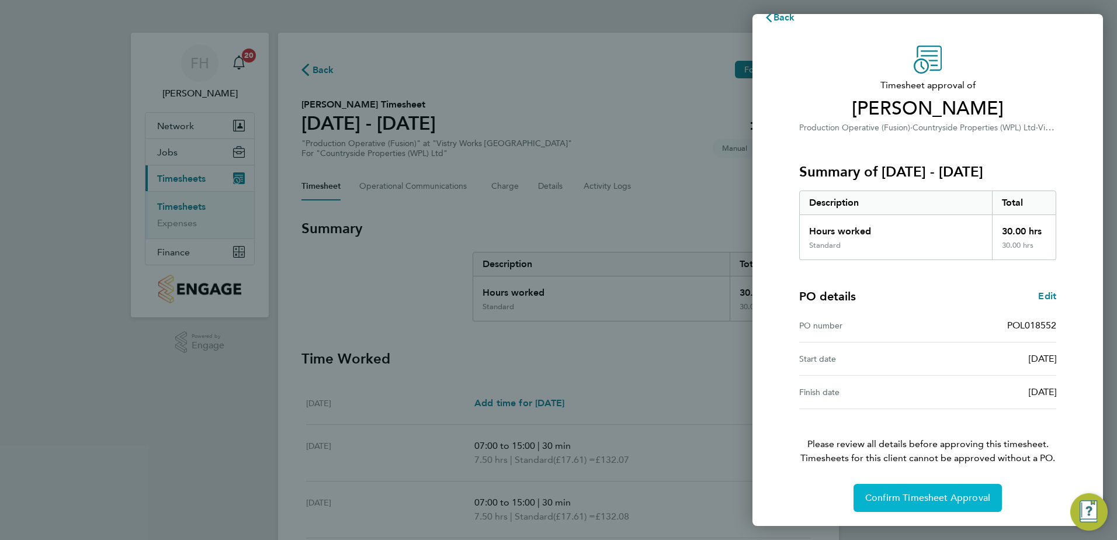
click at [954, 497] on span "Confirm Timesheet Approval" at bounding box center [928, 498] width 125 height 12
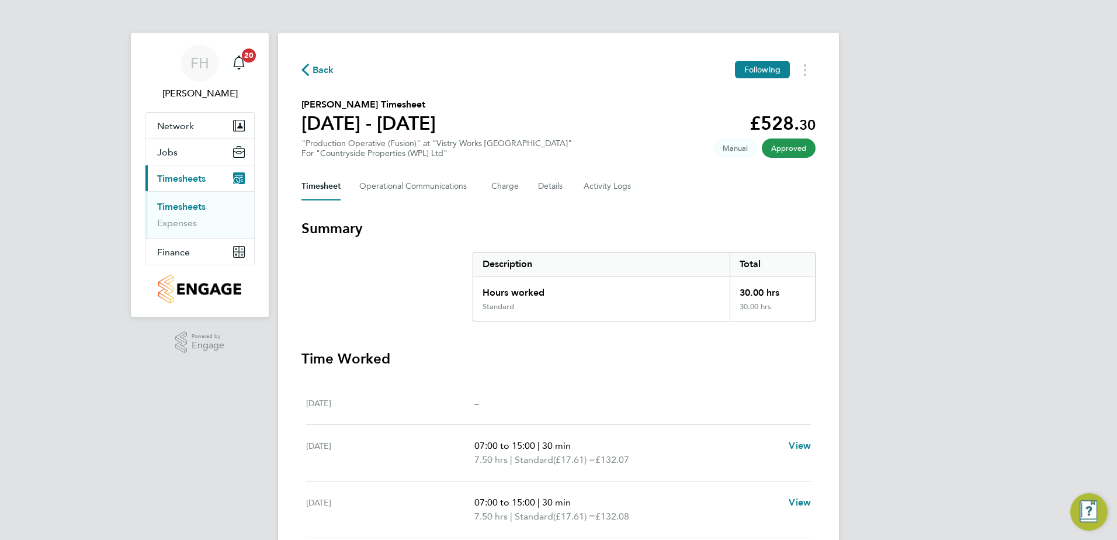
click at [312, 67] on span "Back" at bounding box center [318, 69] width 33 height 11
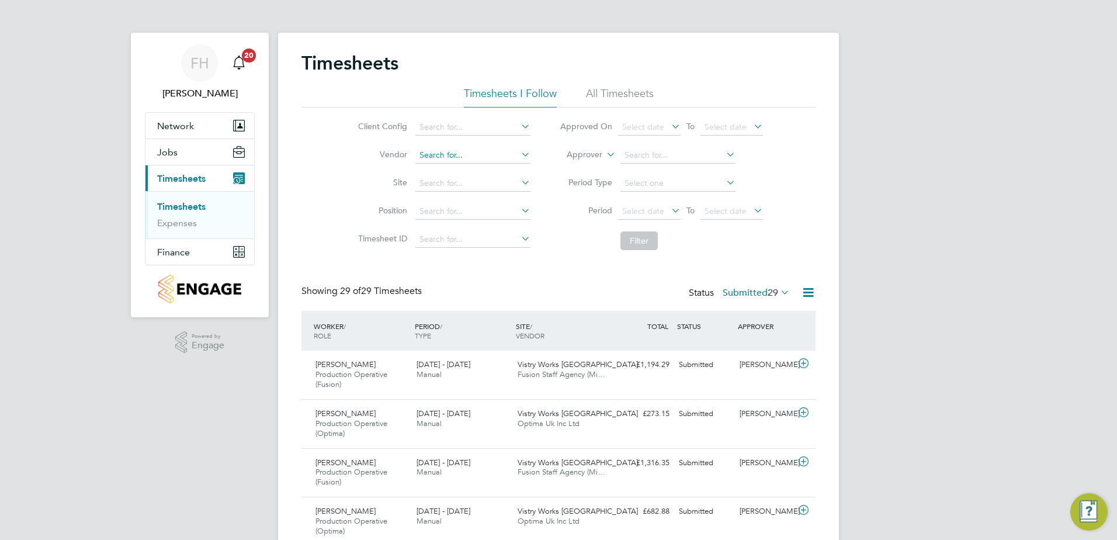
click at [497, 158] on input at bounding box center [473, 155] width 115 height 16
click at [480, 169] on li "Fusion Staff Agency (Midlands) Limited" at bounding box center [491, 171] width 154 height 16
type input "Fusion Staff Agency (Midlands) Limited"
click at [635, 240] on button "Filter" at bounding box center [639, 240] width 37 height 19
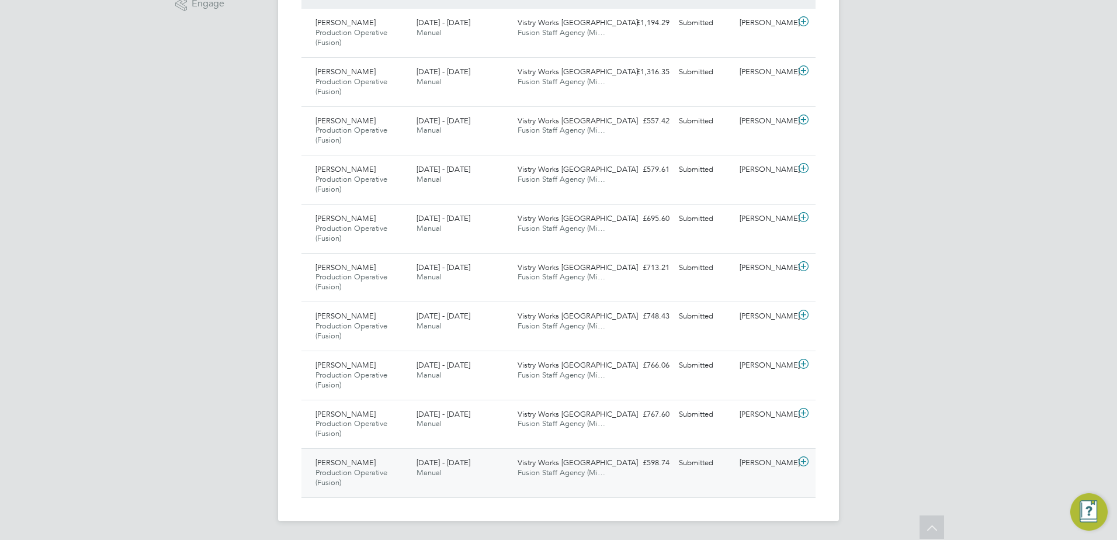
click at [801, 461] on icon at bounding box center [804, 461] width 15 height 9
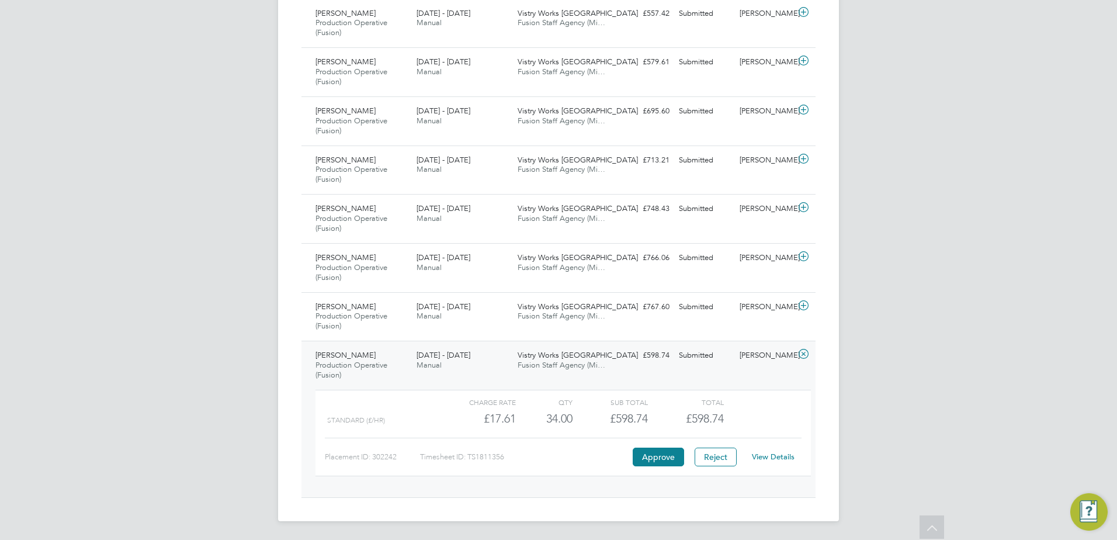
click at [801, 355] on icon at bounding box center [804, 353] width 15 height 9
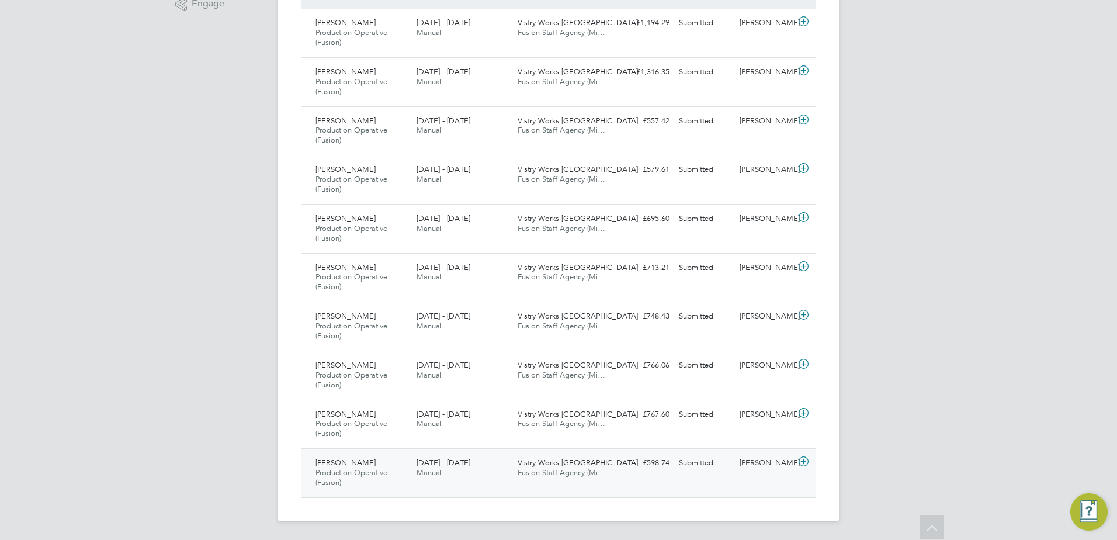
click at [806, 462] on icon at bounding box center [804, 461] width 15 height 9
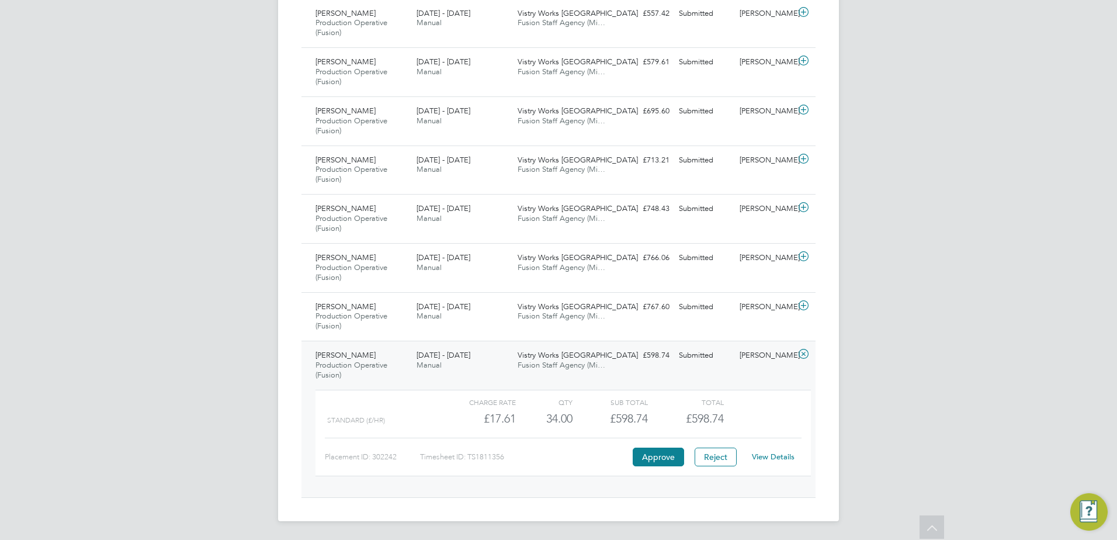
click at [933, 394] on div "FH [PERSON_NAME] Notifications 20 Applications: Network Team Members Sites Work…" at bounding box center [558, 45] width 1117 height 989
click at [770, 456] on link "View Details" at bounding box center [773, 457] width 43 height 10
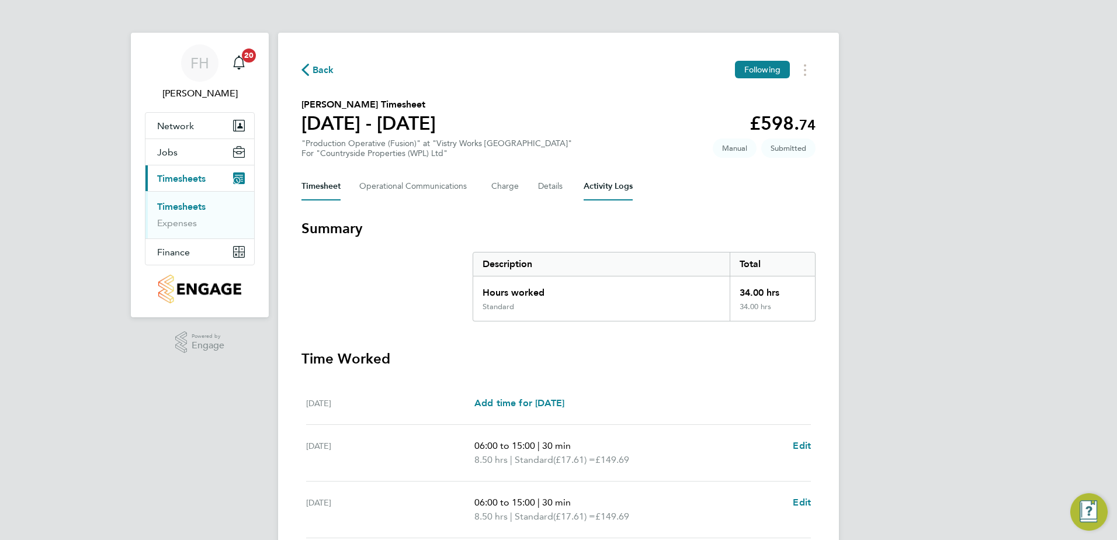
click at [606, 187] on Logs-tab "Activity Logs" at bounding box center [608, 186] width 49 height 28
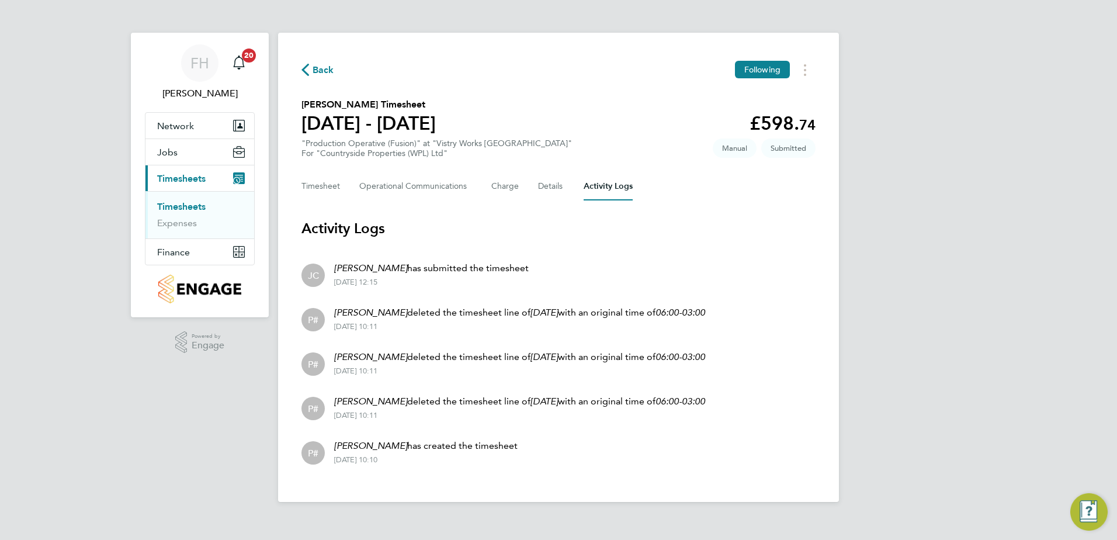
click at [307, 69] on icon "button" at bounding box center [306, 70] width 8 height 12
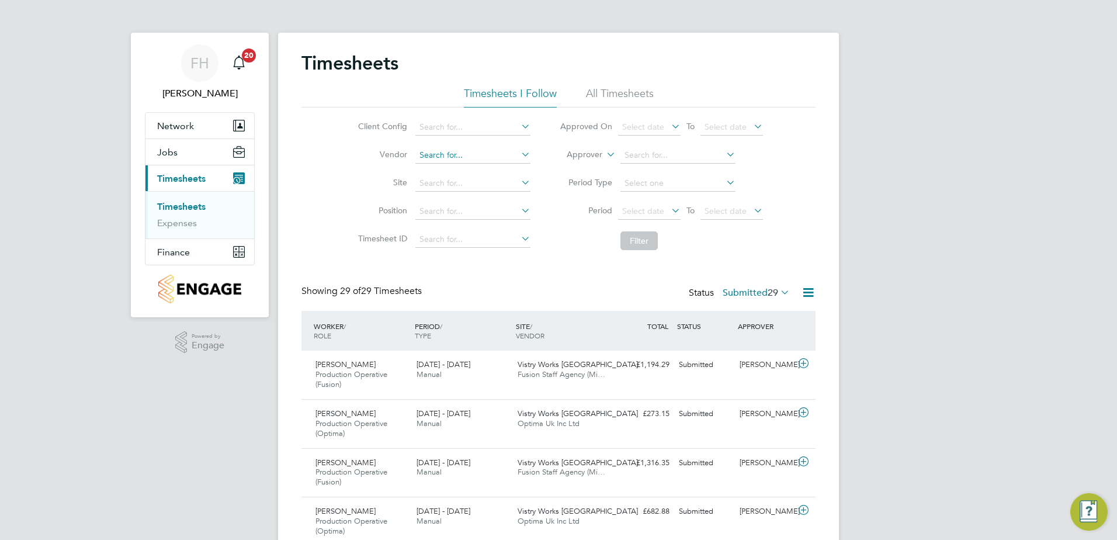
click at [497, 154] on input at bounding box center [473, 155] width 115 height 16
click at [496, 167] on li "Fusion Staff Agency (Midlands) Limited" at bounding box center [491, 171] width 154 height 16
type input "Fusion Staff Agency (Midlands) Limited"
click at [635, 240] on button "Filter" at bounding box center [639, 240] width 37 height 19
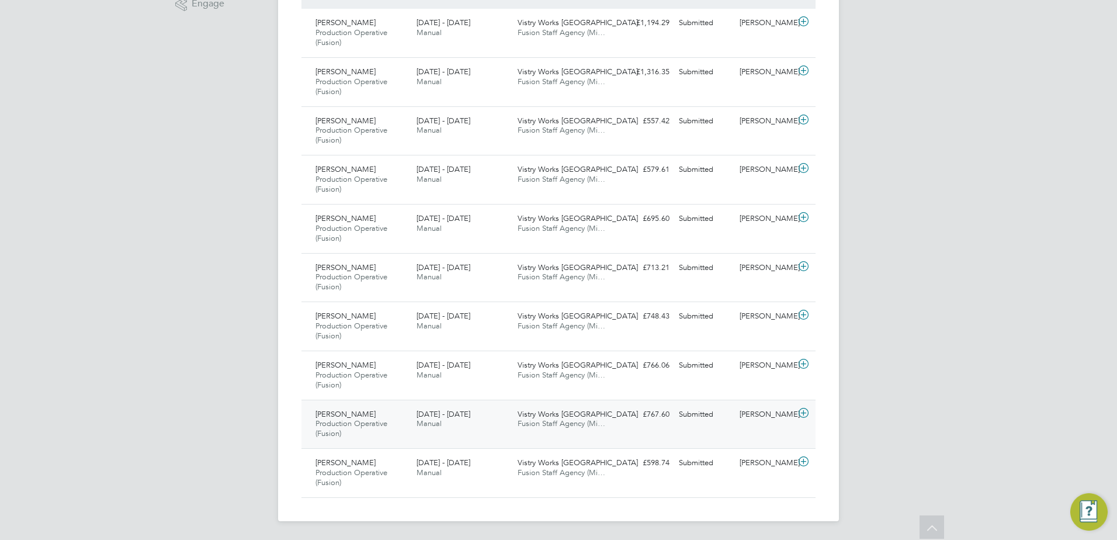
click at [807, 412] on icon at bounding box center [804, 413] width 15 height 9
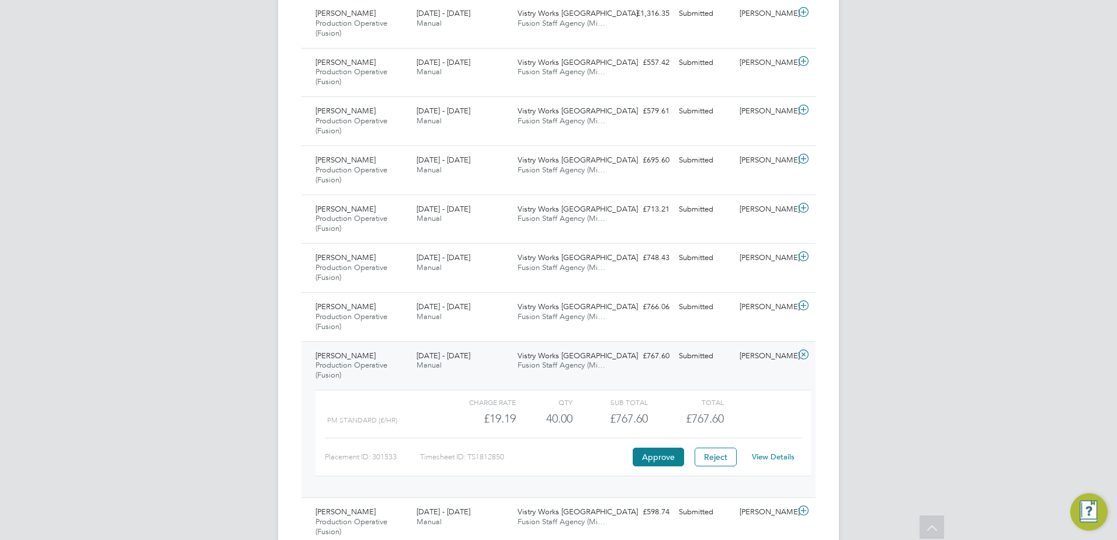
click at [963, 354] on div "FH [PERSON_NAME] Notifications 20 Applications: Network Team Members Sites Work…" at bounding box center [558, 94] width 1117 height 989
click at [808, 354] on icon at bounding box center [804, 354] width 15 height 9
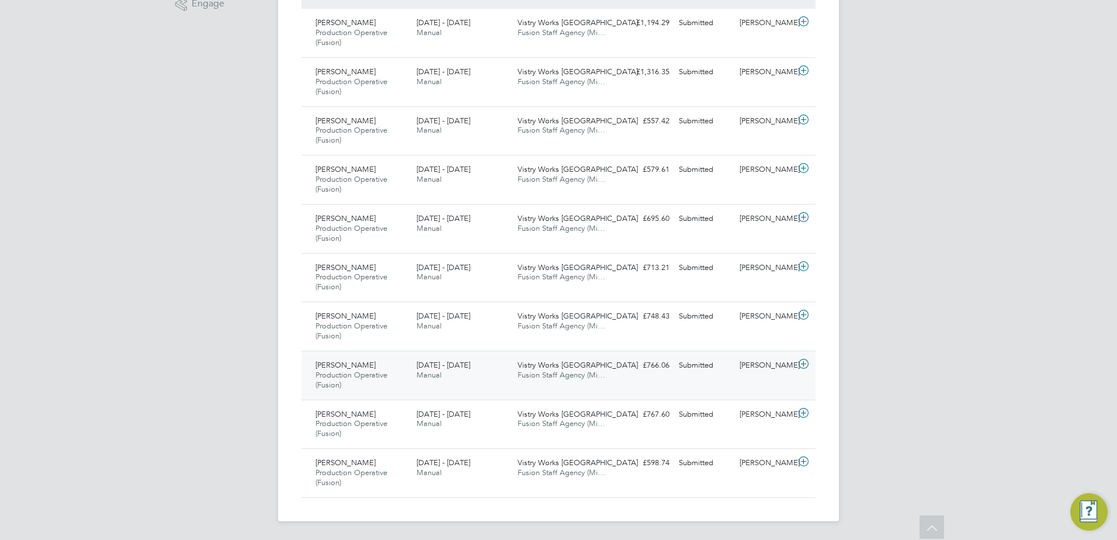
click at [802, 362] on icon at bounding box center [804, 363] width 15 height 9
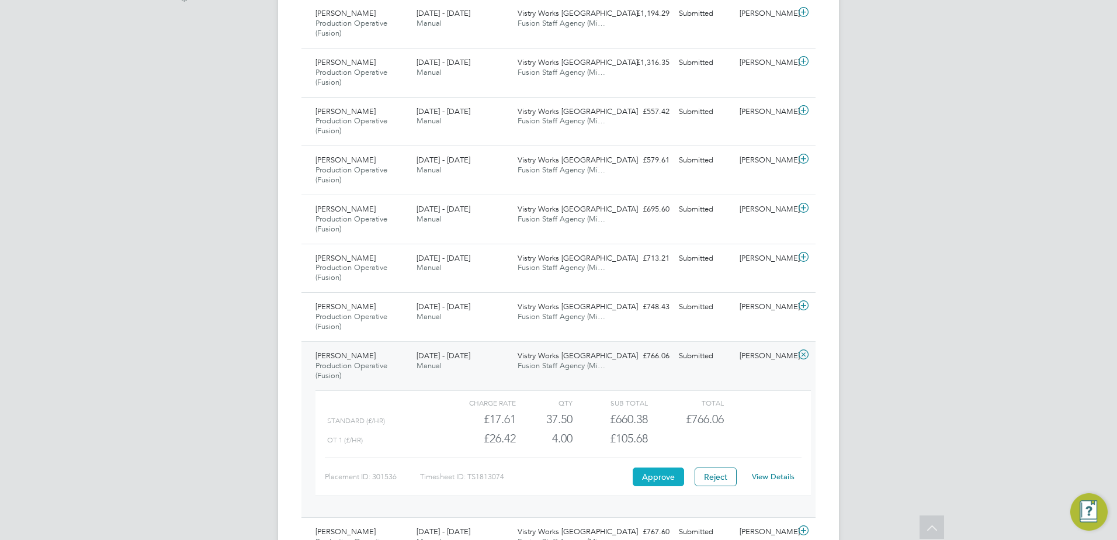
click at [650, 479] on button "Approve" at bounding box center [658, 477] width 51 height 19
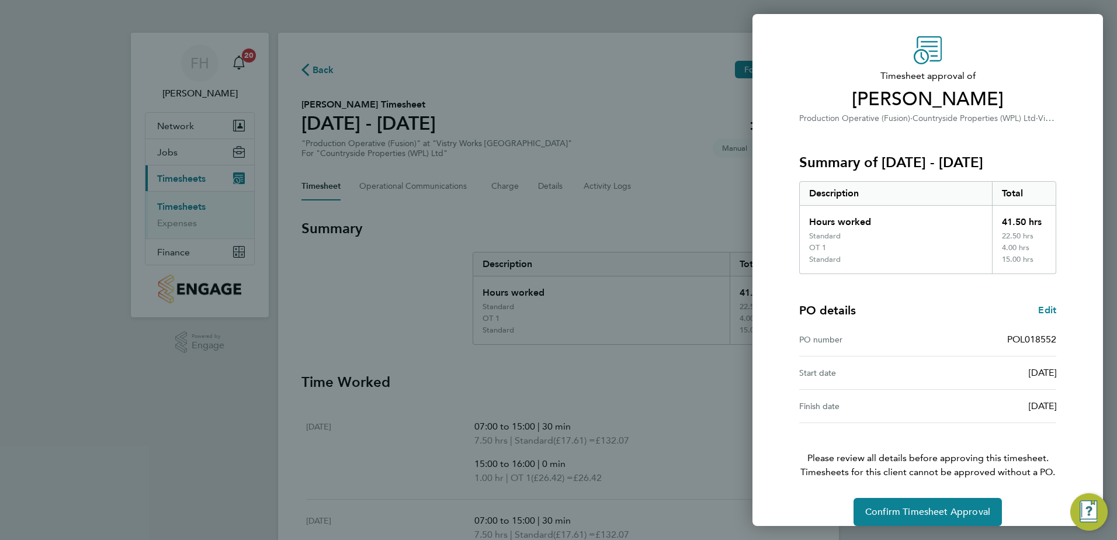
scroll to position [43, 0]
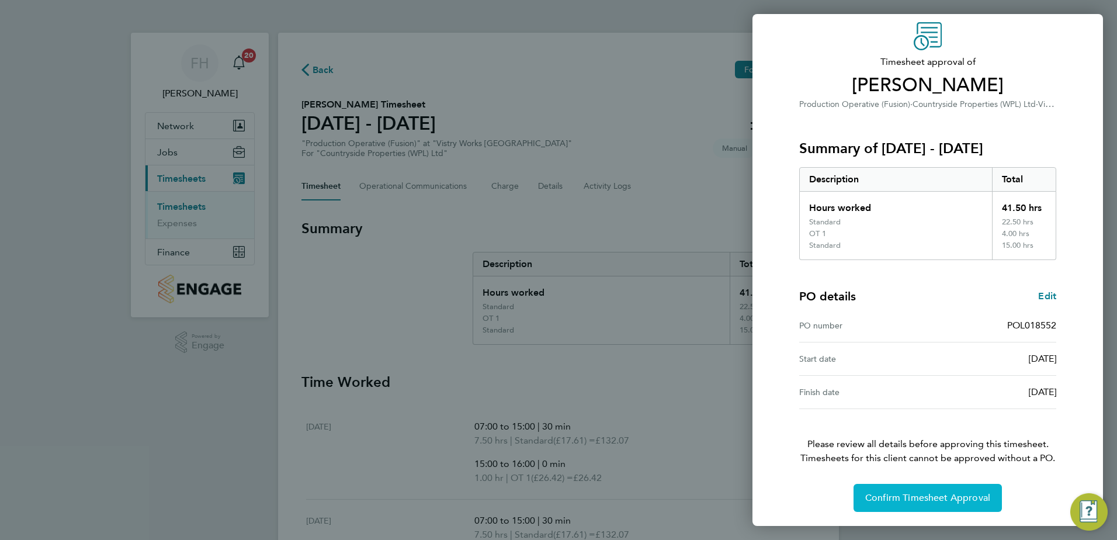
click at [952, 502] on span "Confirm Timesheet Approval" at bounding box center [928, 498] width 125 height 12
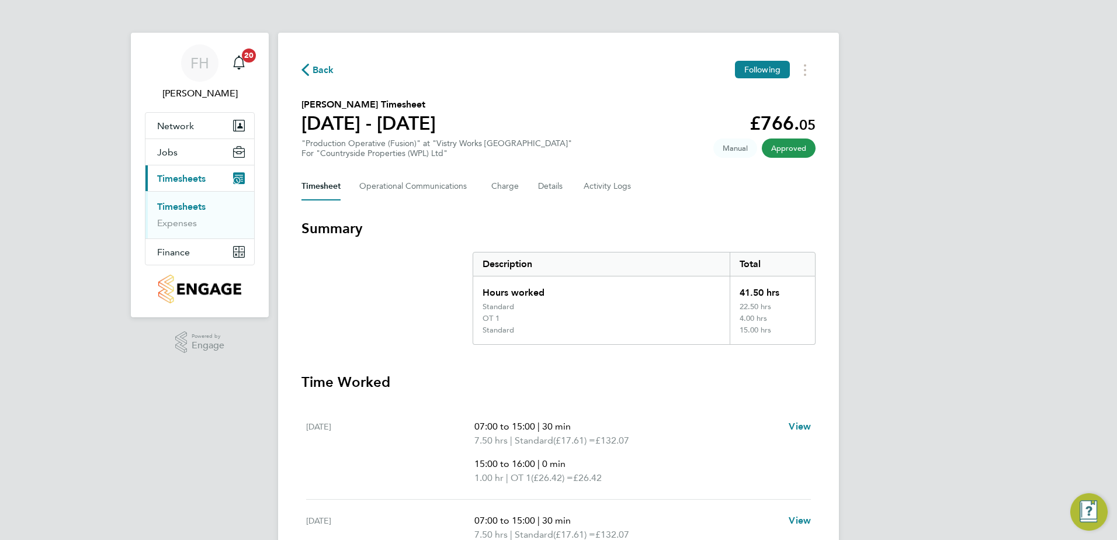
click at [323, 67] on span "Back" at bounding box center [324, 70] width 22 height 14
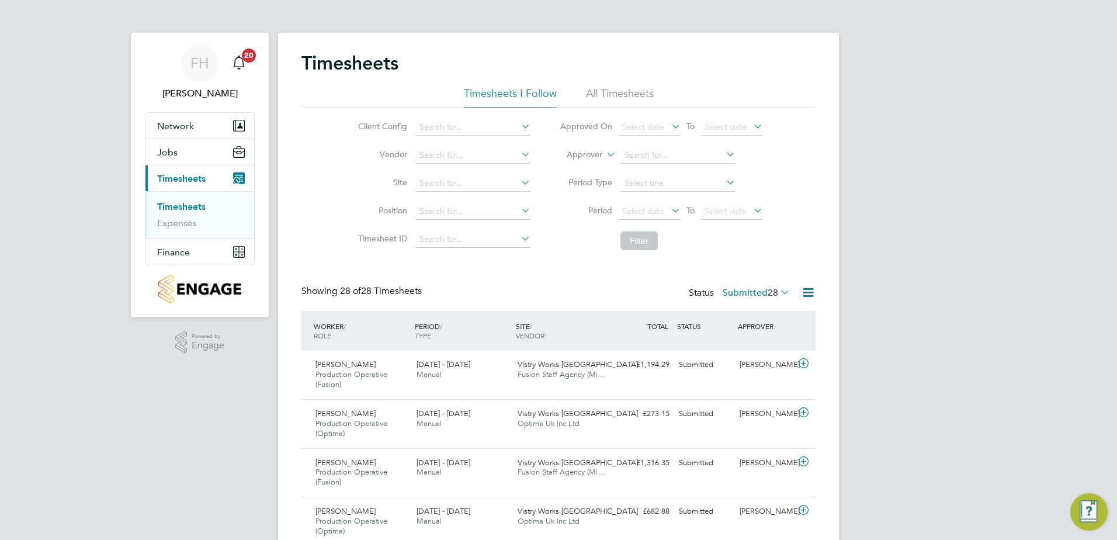
click at [519, 153] on icon at bounding box center [519, 154] width 0 height 16
click at [465, 176] on li "Optima Uk Inc Ltd" at bounding box center [472, 172] width 116 height 16
type input "Optima Uk Inc Ltd"
click at [645, 237] on button "Filter" at bounding box center [639, 240] width 37 height 19
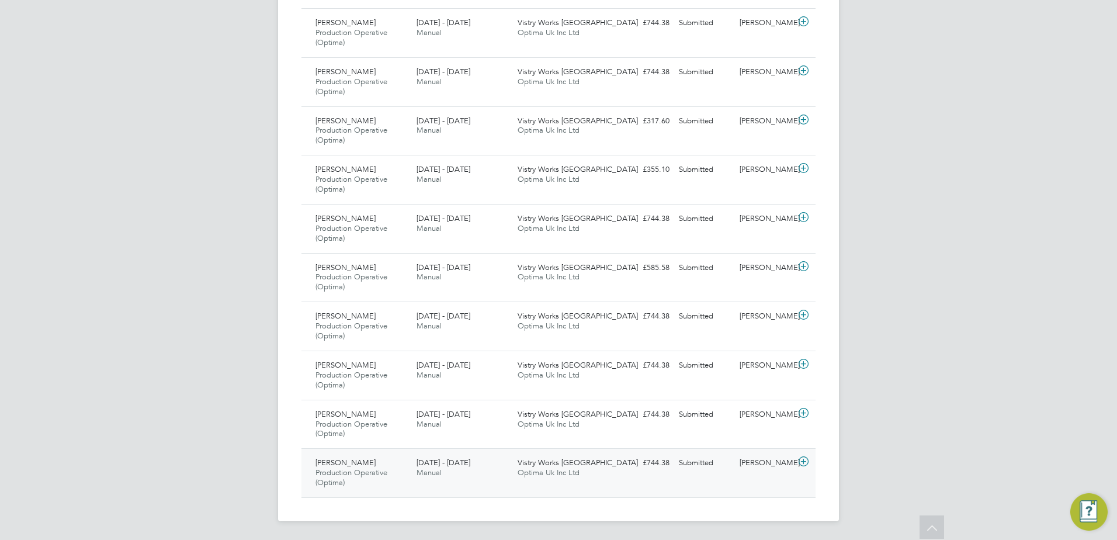
click at [801, 465] on icon at bounding box center [804, 461] width 15 height 9
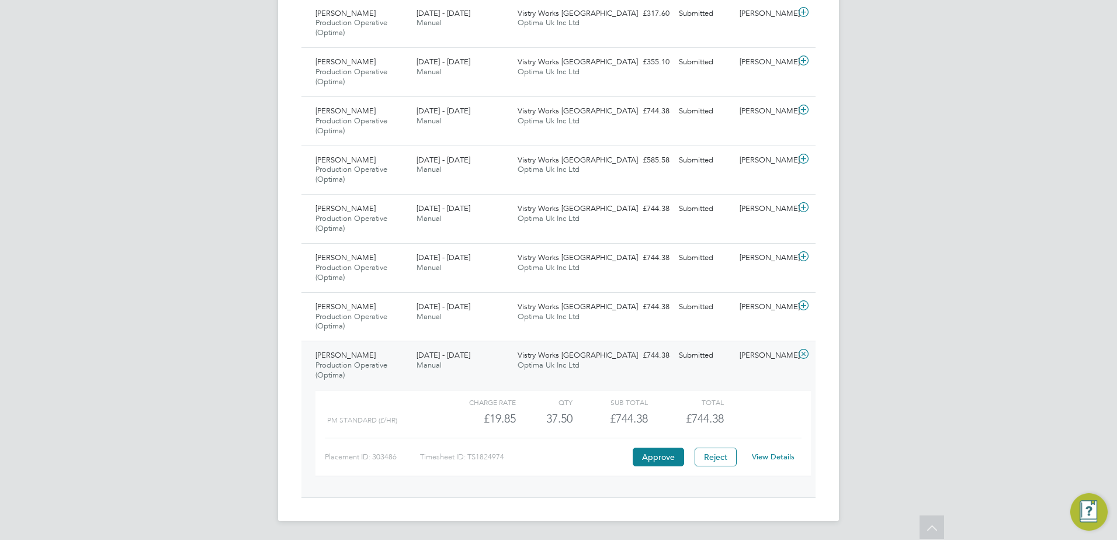
click at [784, 458] on link "View Details" at bounding box center [773, 457] width 43 height 10
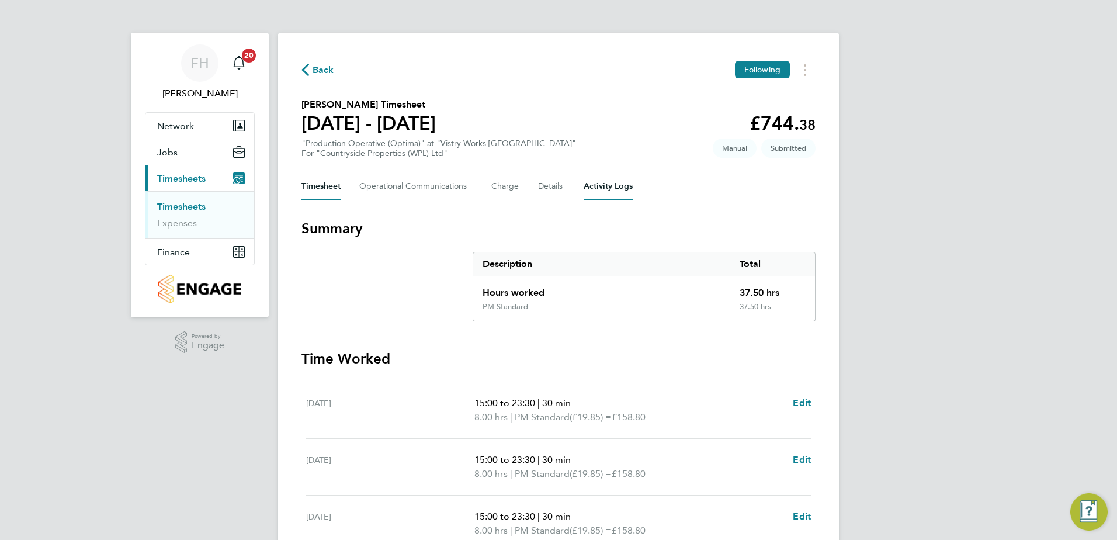
click at [603, 185] on Logs-tab "Activity Logs" at bounding box center [608, 186] width 49 height 28
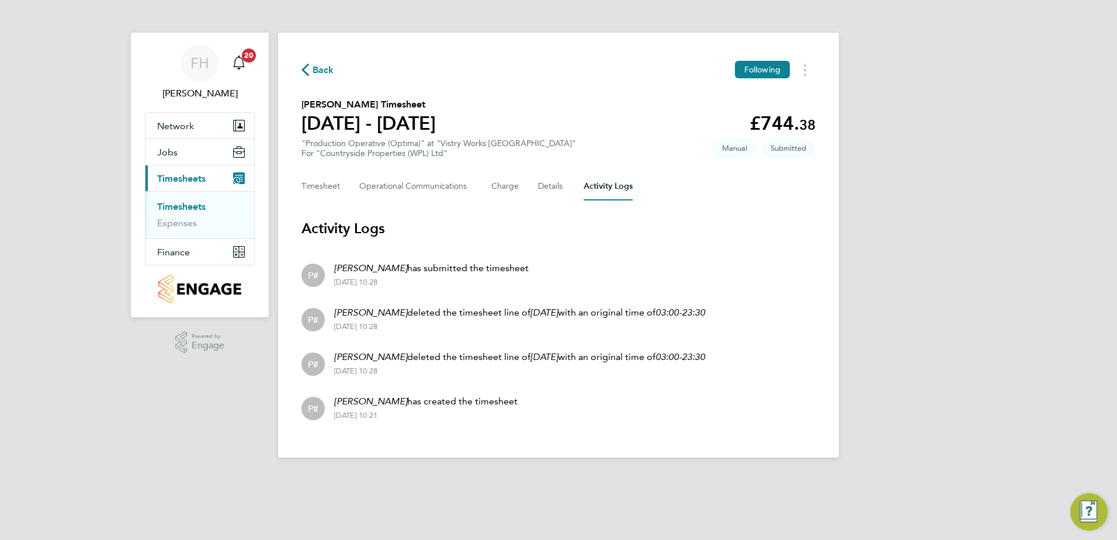
click at [320, 72] on span "Back" at bounding box center [324, 70] width 22 height 14
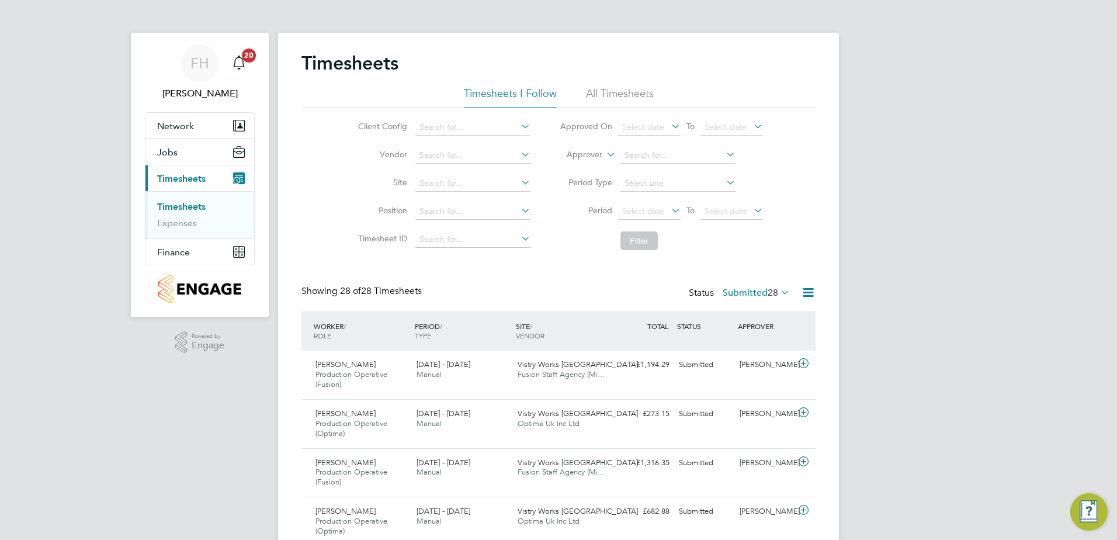
click at [519, 157] on icon at bounding box center [519, 154] width 0 height 16
click at [479, 171] on li "Optima Uk Inc Ltd" at bounding box center [472, 172] width 116 height 16
type input "Optima Uk Inc Ltd"
click at [636, 240] on button "Filter" at bounding box center [639, 240] width 37 height 19
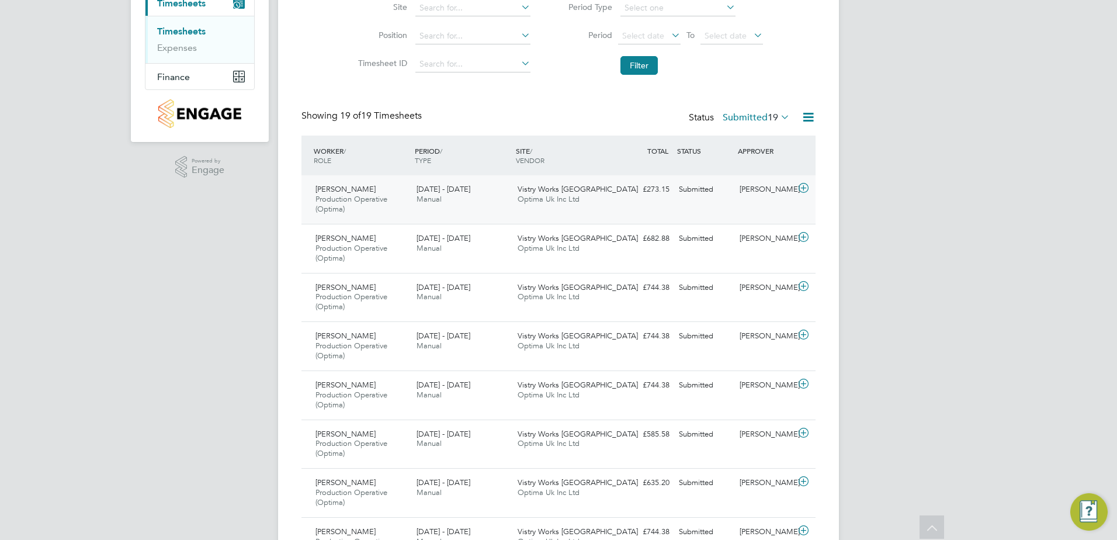
click at [804, 186] on icon at bounding box center [804, 188] width 15 height 9
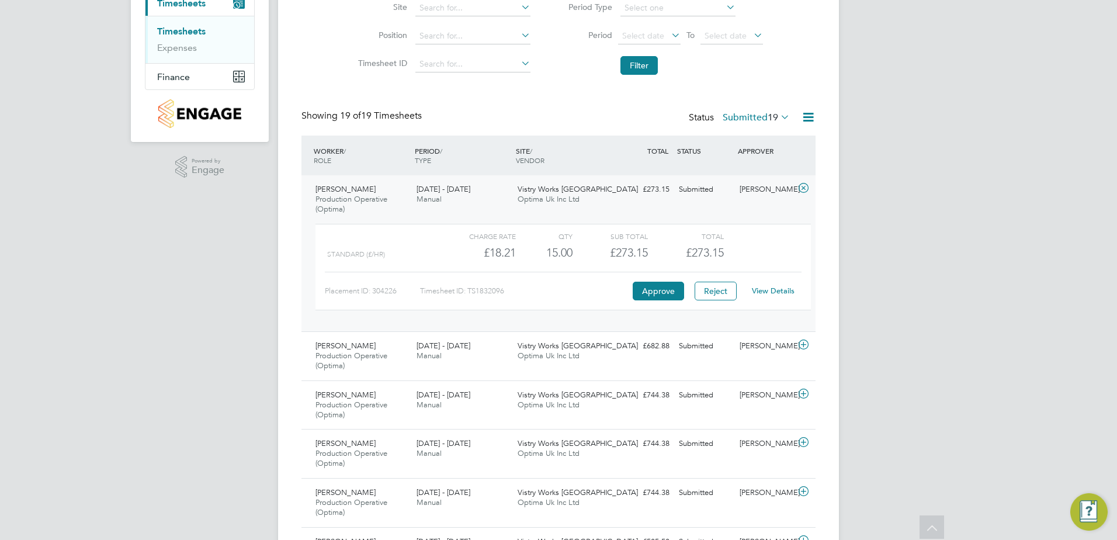
click at [772, 293] on link "View Details" at bounding box center [773, 291] width 43 height 10
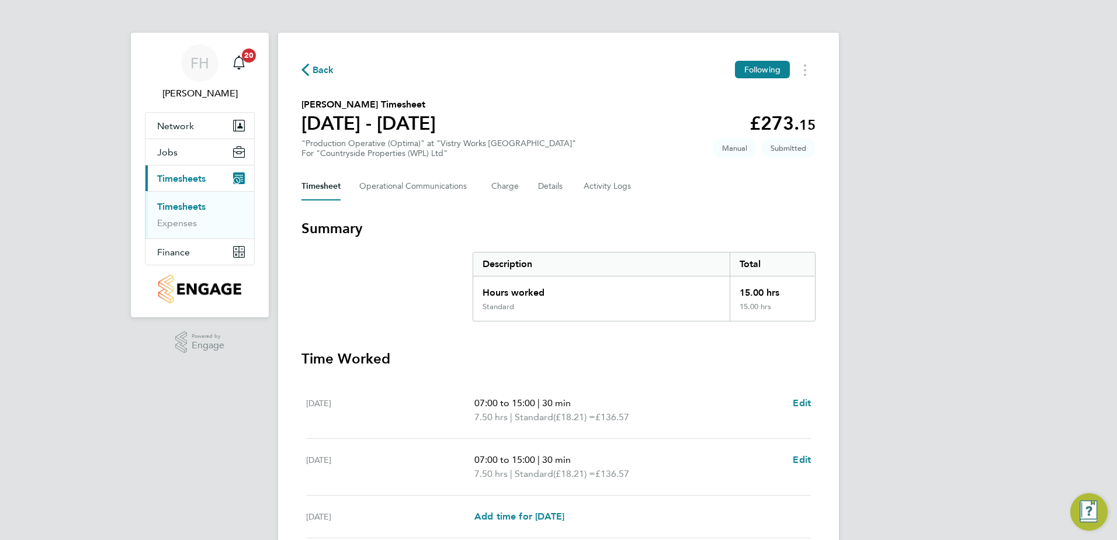
click at [316, 70] on span "Back" at bounding box center [324, 70] width 22 height 14
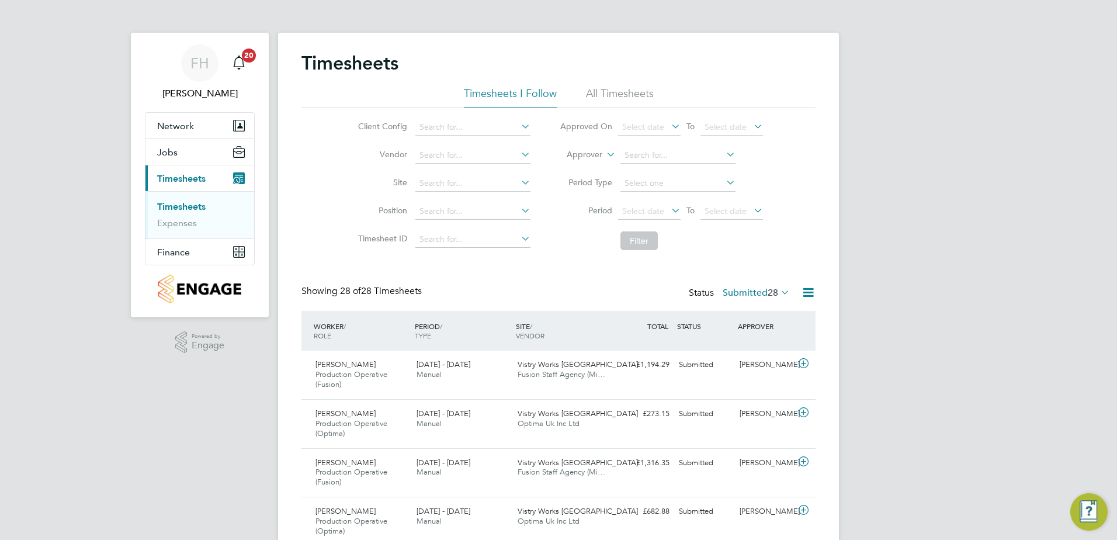
drag, startPoint x: 1098, startPoint y: 344, endPoint x: 726, endPoint y: 328, distance: 372.0
click at [701, 333] on div "STATUS" at bounding box center [704, 326] width 61 height 21
